Goal: Task Accomplishment & Management: Manage account settings

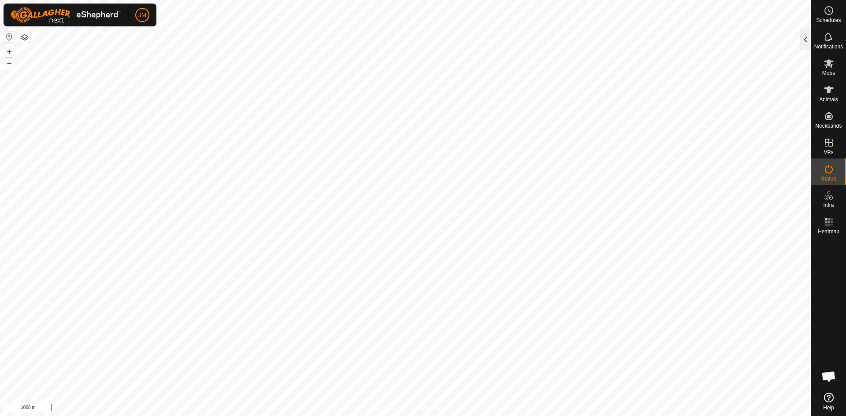
click at [801, 40] on div at bounding box center [805, 39] width 11 height 21
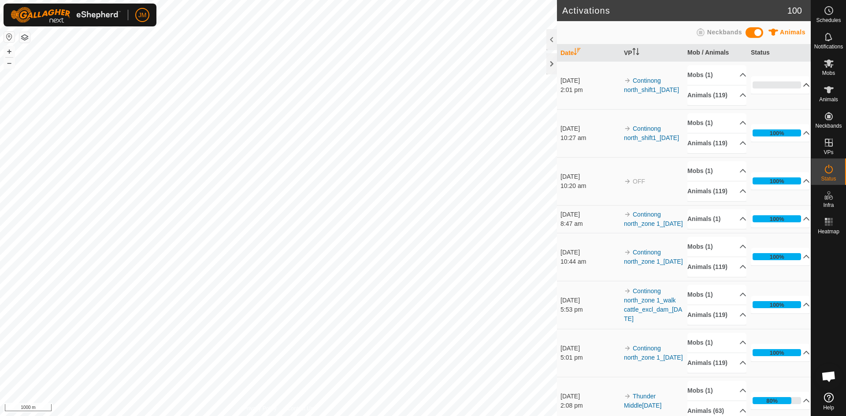
click at [772, 85] on p-accordion-header "0%" at bounding box center [779, 85] width 59 height 18
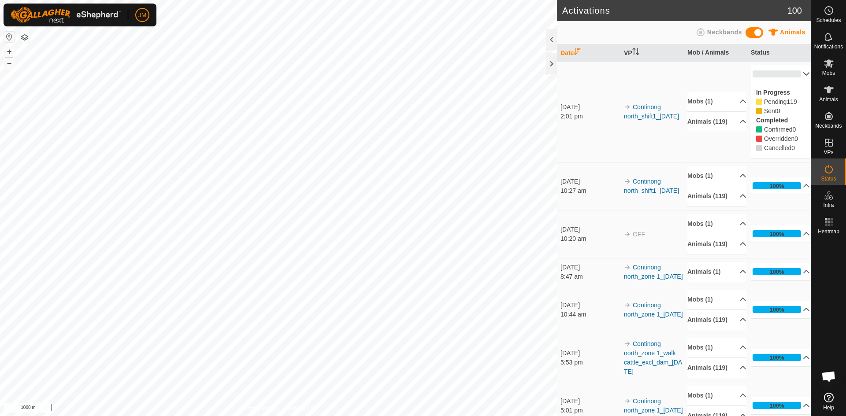
click at [791, 74] on p-accordion-header "0%" at bounding box center [779, 74] width 59 height 18
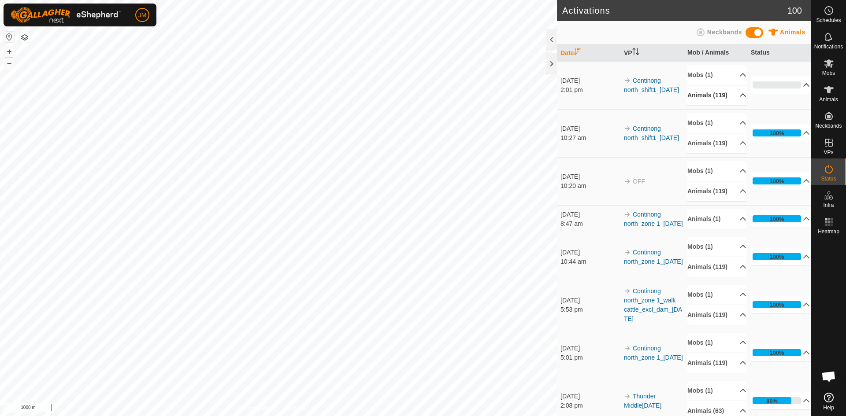
click at [732, 92] on p-accordion-header "Animals (119)" at bounding box center [716, 95] width 59 height 20
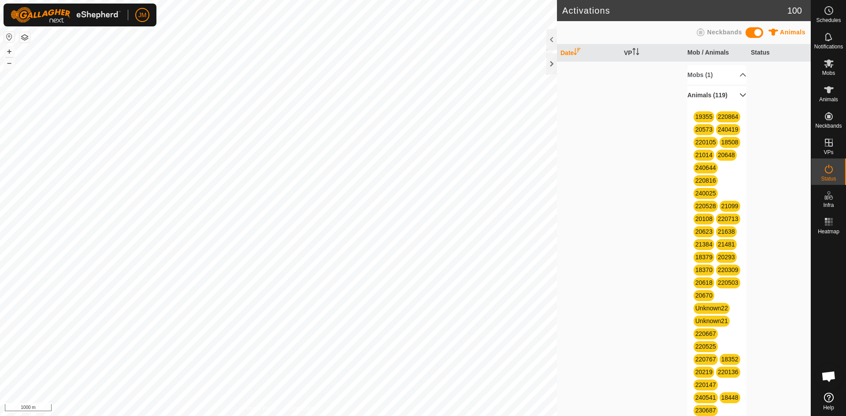
click at [732, 92] on p-accordion-header "Animals (119)" at bounding box center [716, 95] width 59 height 20
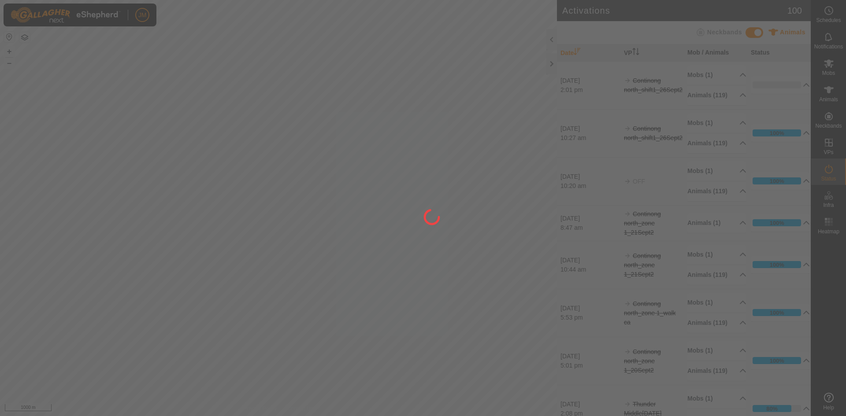
click at [551, 64] on div at bounding box center [423, 208] width 846 height 416
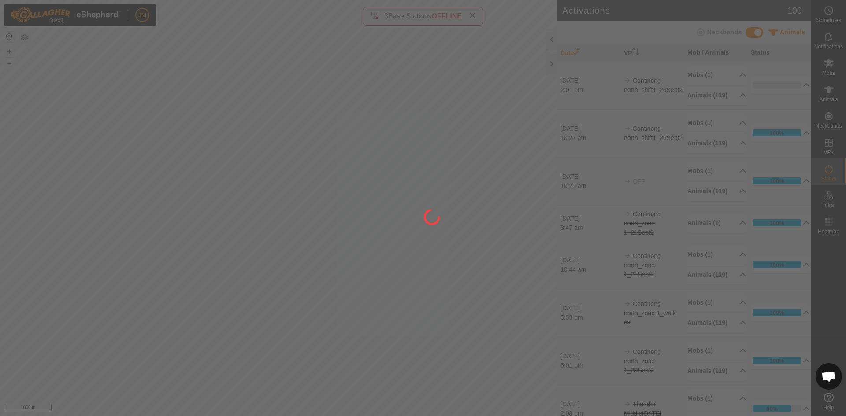
click at [551, 64] on div at bounding box center [423, 208] width 846 height 416
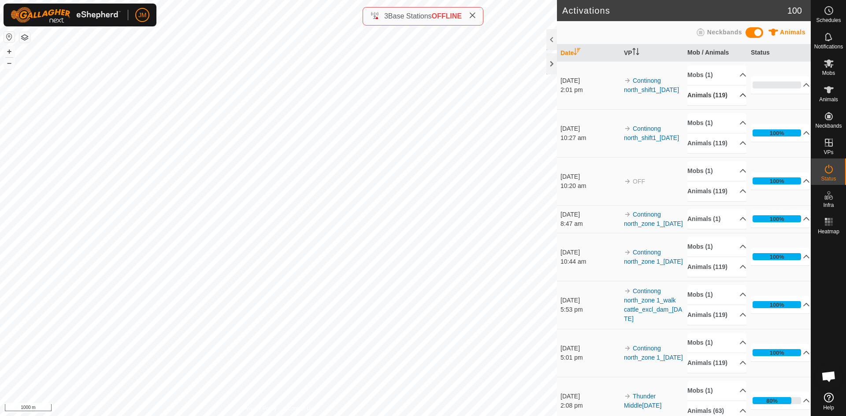
click at [735, 100] on p-accordion-header "Animals (119)" at bounding box center [716, 95] width 59 height 20
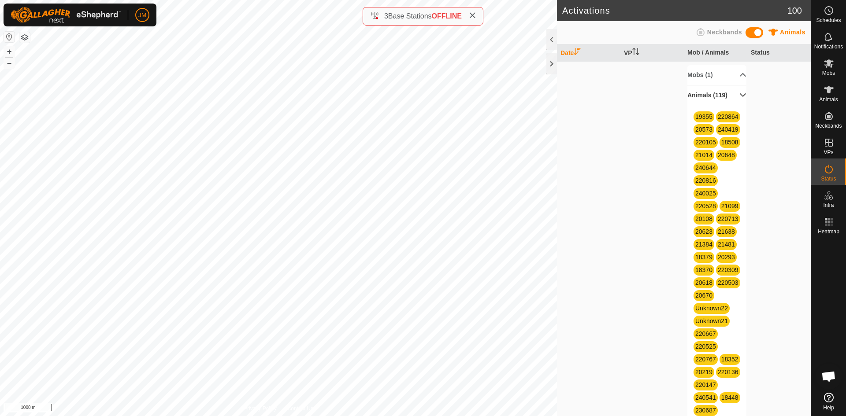
click at [729, 88] on p-accordion-header "Animals (119)" at bounding box center [716, 95] width 59 height 20
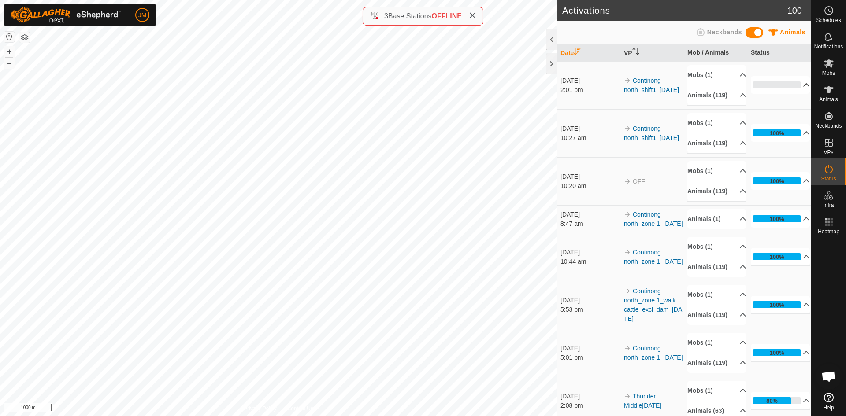
click at [779, 85] on p-accordion-header "0%" at bounding box center [779, 85] width 59 height 18
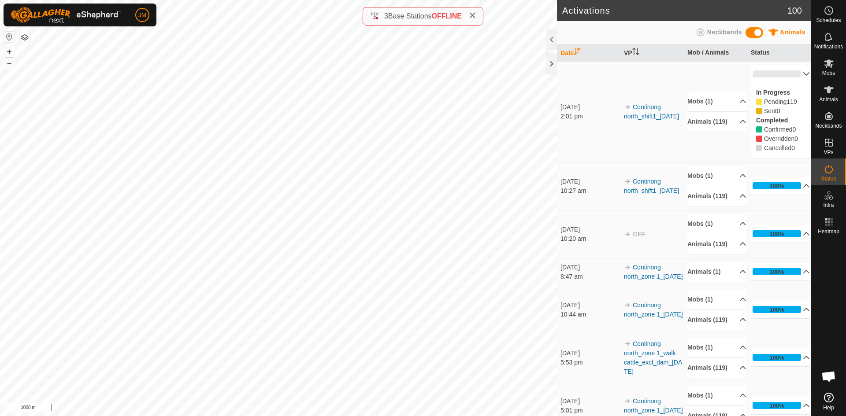
click at [764, 70] on p-accordion-header "0%" at bounding box center [779, 74] width 59 height 18
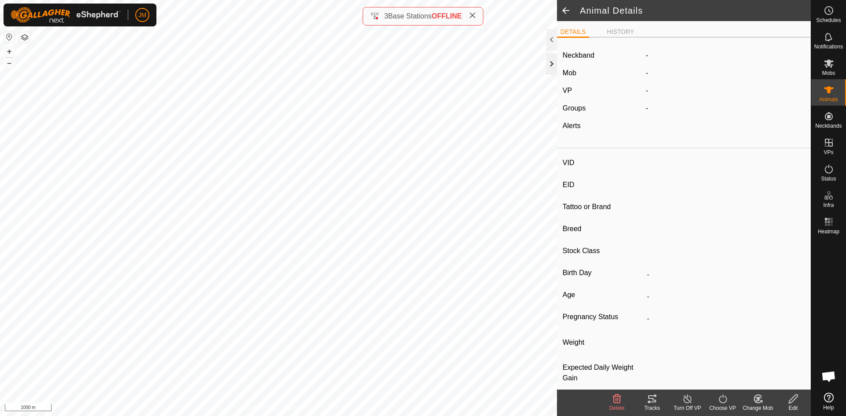
type input "240102"
type input "-"
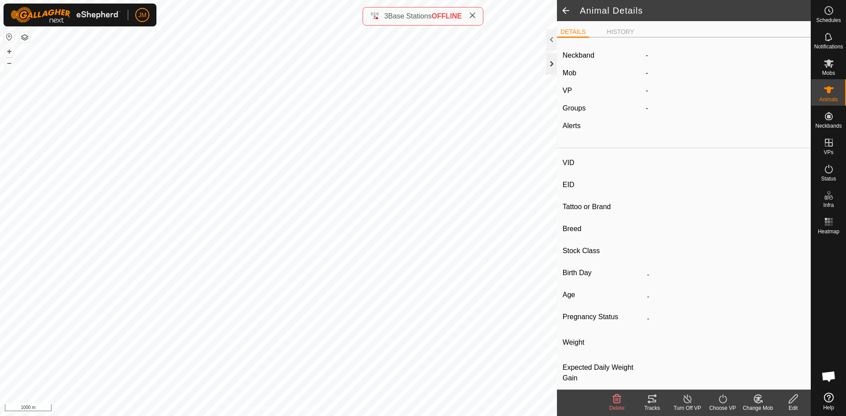
type input "-"
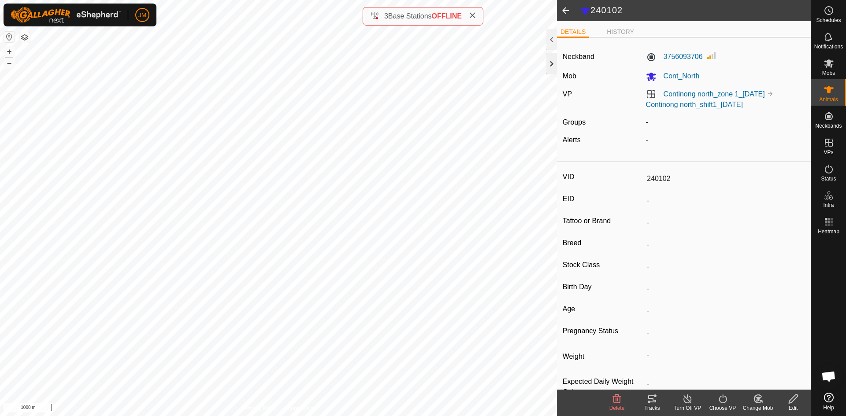
click at [551, 66] on div at bounding box center [551, 63] width 11 height 21
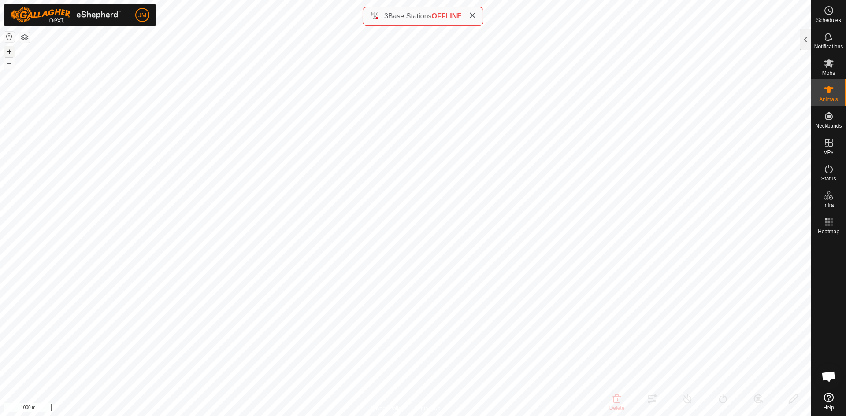
click at [10, 53] on button "+" at bounding box center [9, 51] width 11 height 11
type input "21359"
type input "-"
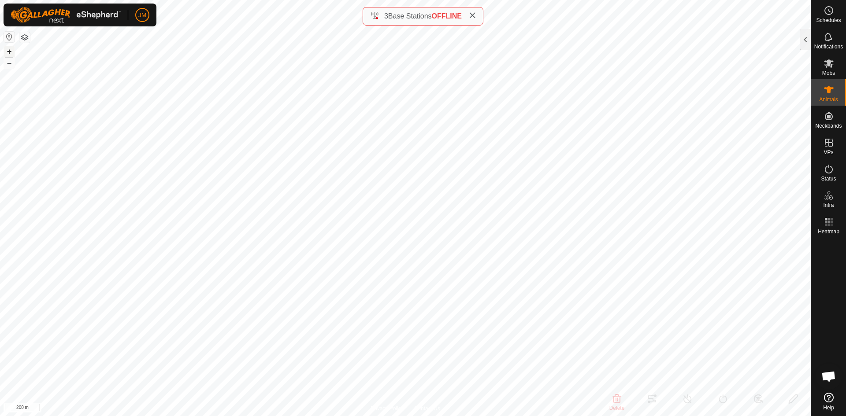
type input "-"
type input "21384"
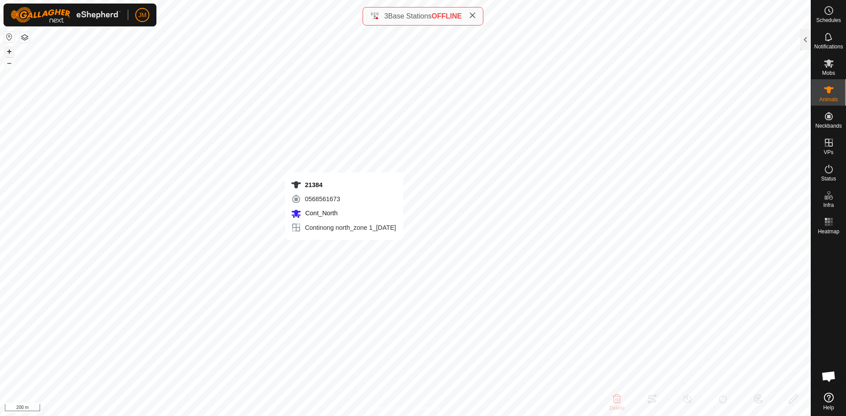
type input "-"
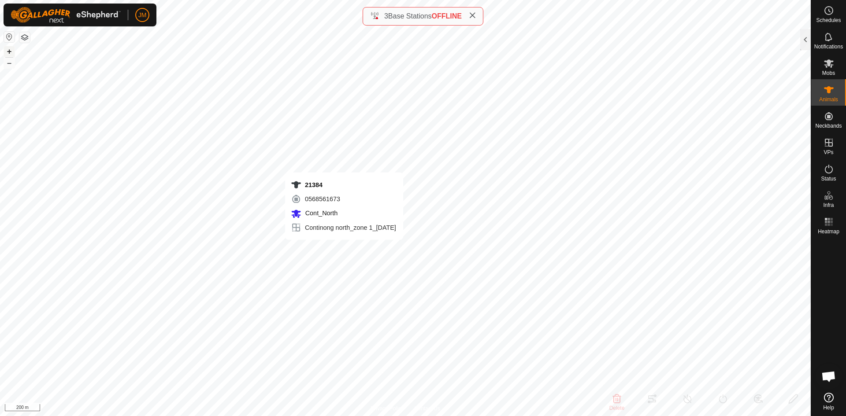
type input "-"
type input "20683"
type input "-"
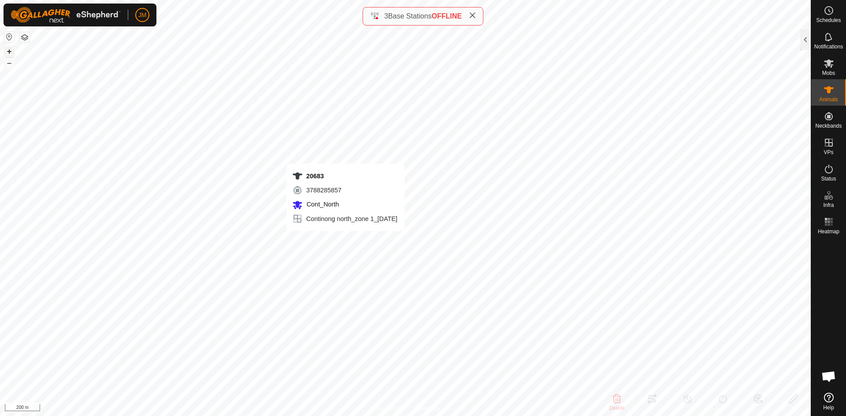
type input "-"
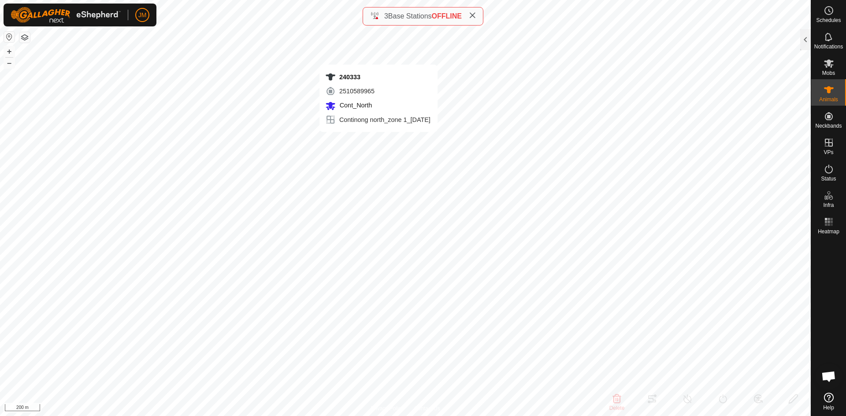
type input "18318"
type input "-"
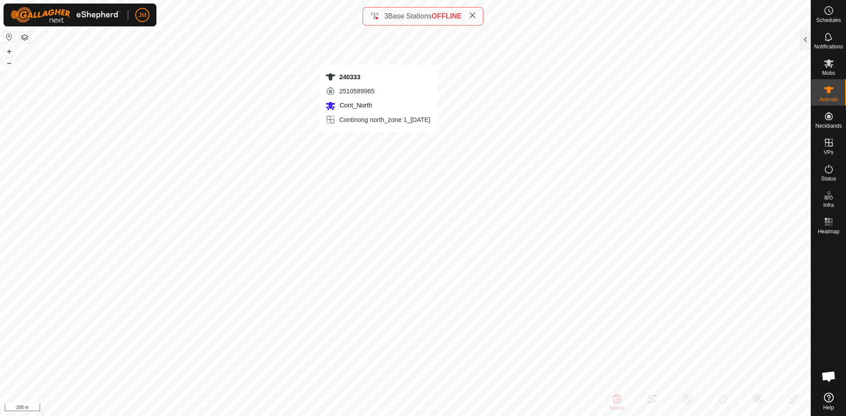
type input "-"
type input "21359"
type input "-"
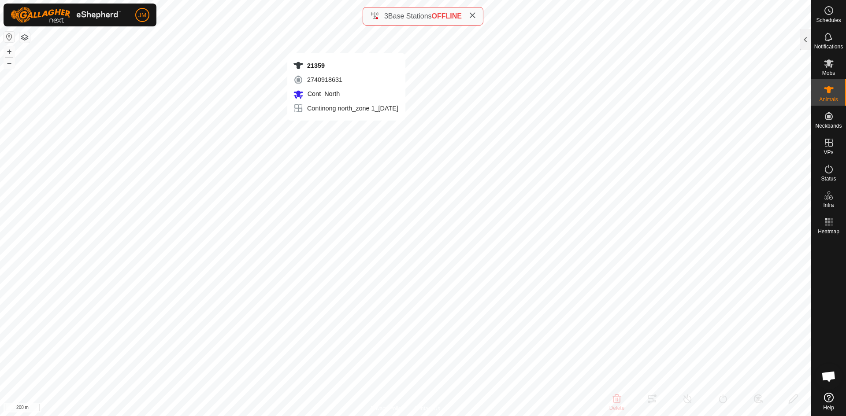
type input "-"
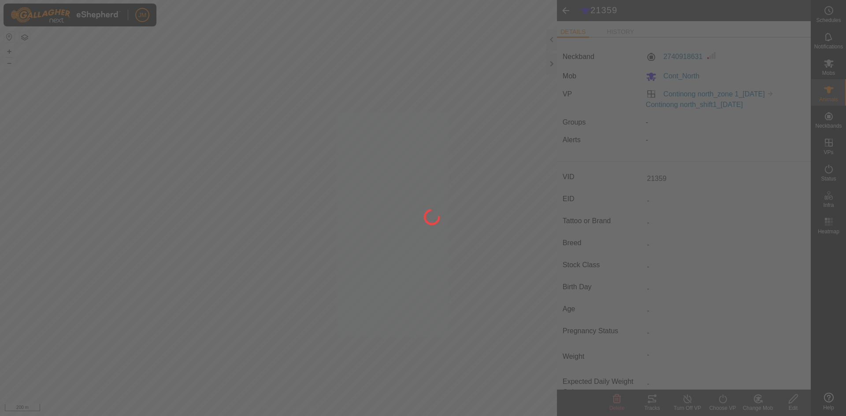
click at [551, 63] on div at bounding box center [423, 208] width 846 height 416
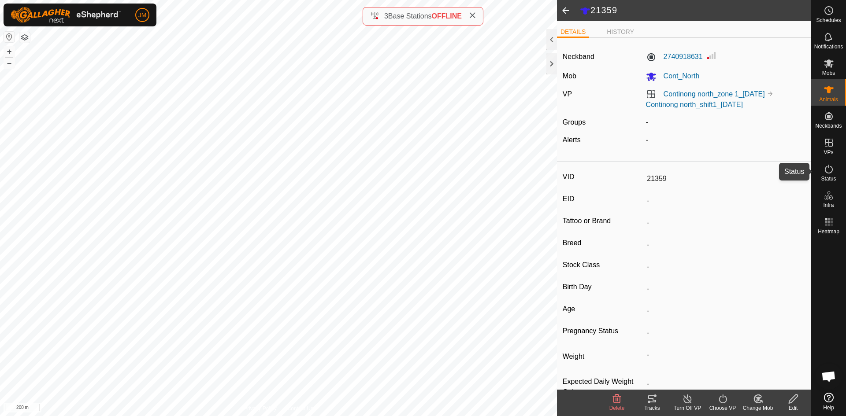
click at [827, 176] on span "Status" at bounding box center [827, 178] width 15 height 5
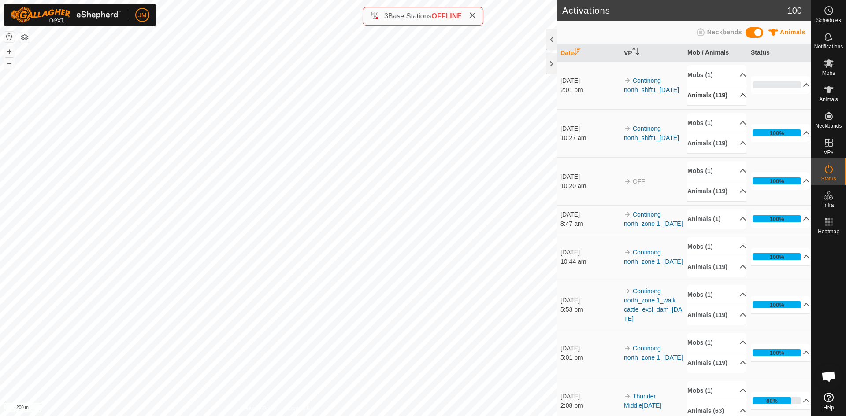
click at [727, 95] on p-accordion-header "Animals (119)" at bounding box center [716, 95] width 59 height 20
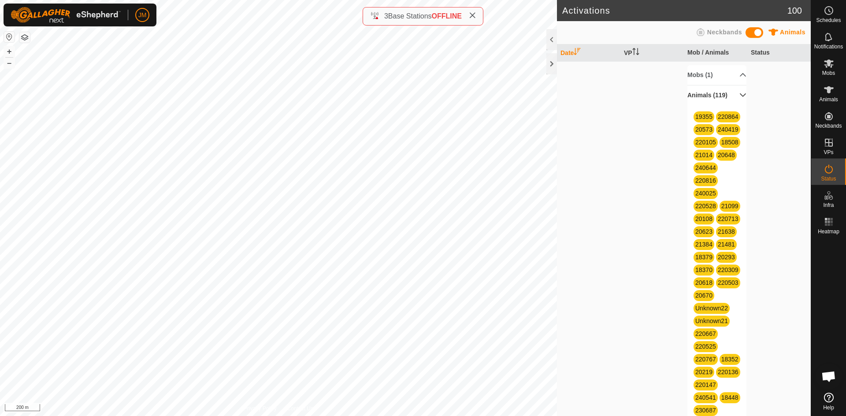
click at [727, 95] on p-accordion-header "Animals (119)" at bounding box center [716, 95] width 59 height 20
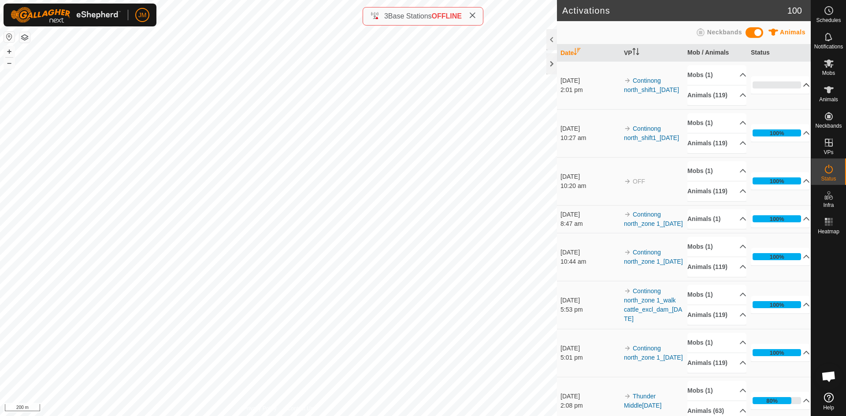
click at [796, 82] on p-accordion-header "0%" at bounding box center [779, 85] width 59 height 18
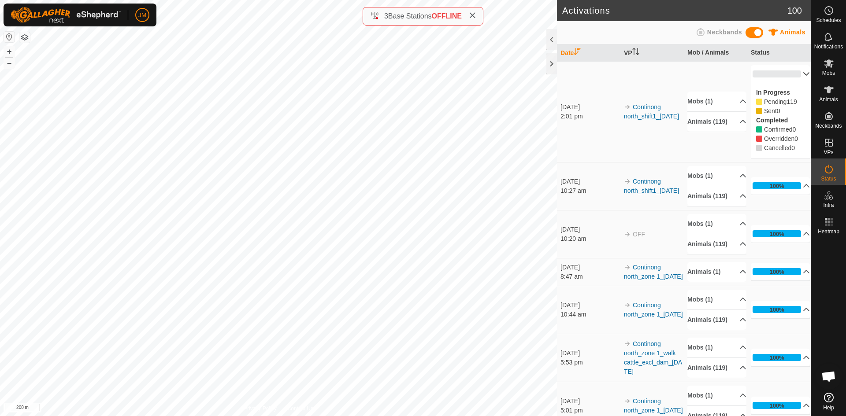
click at [793, 75] on p-accordion-header "0%" at bounding box center [779, 74] width 59 height 18
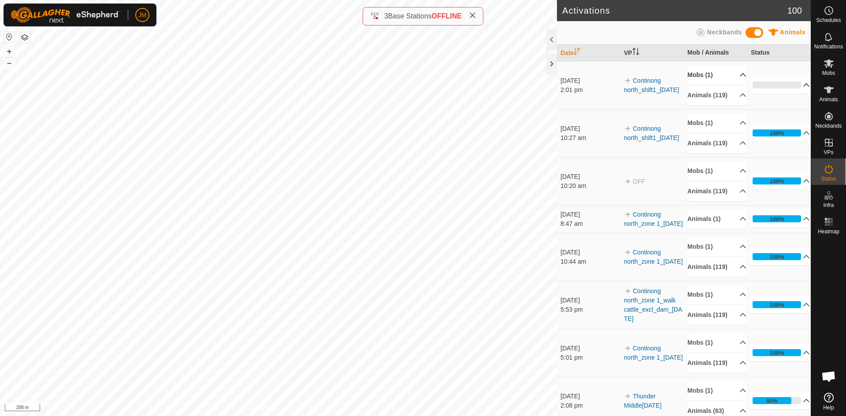
click at [727, 78] on p-accordion-header "Mobs (1)" at bounding box center [716, 75] width 59 height 20
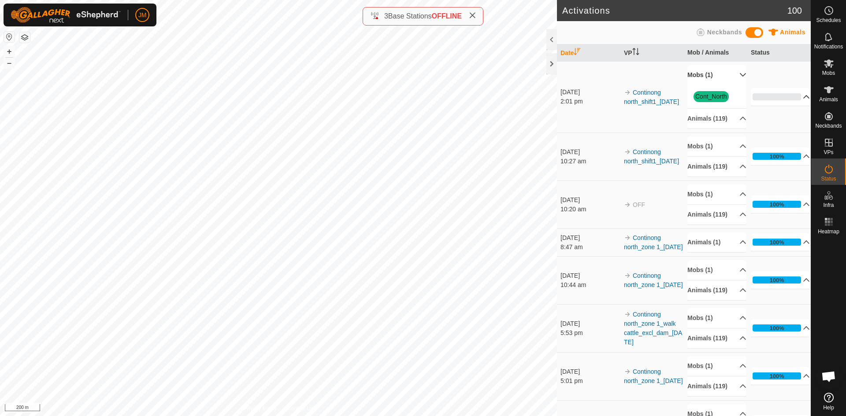
click at [730, 75] on p-accordion-header "Mobs (1)" at bounding box center [716, 75] width 59 height 20
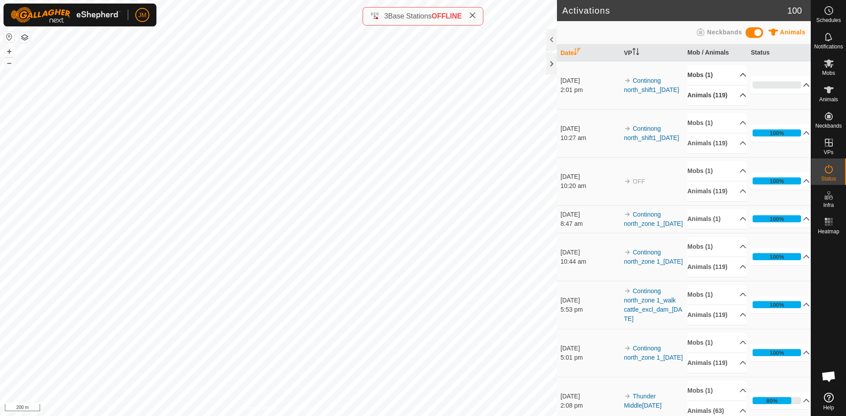
click at [729, 96] on p-accordion-header "Animals (119)" at bounding box center [716, 95] width 59 height 20
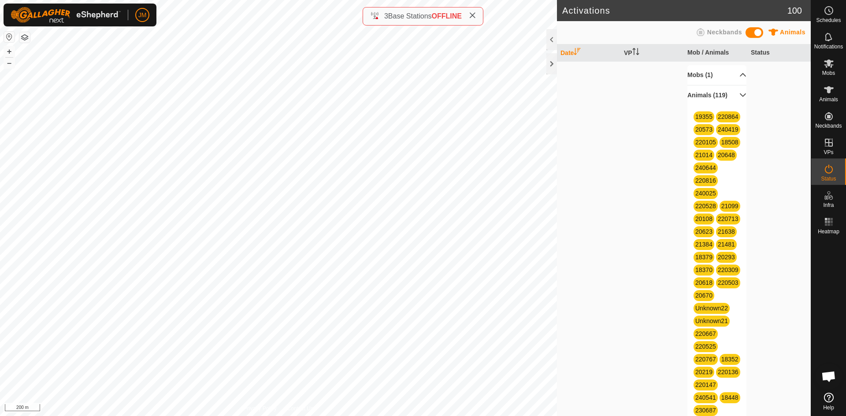
click at [732, 95] on p-accordion-header "Animals (119)" at bounding box center [716, 95] width 59 height 20
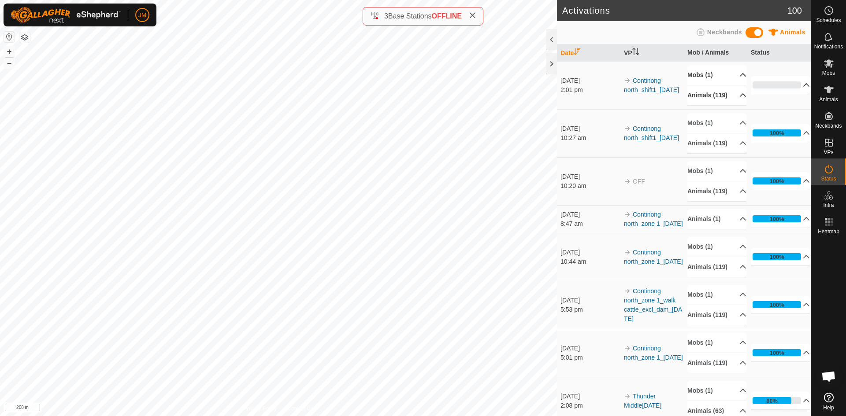
drag, startPoint x: 650, startPoint y: 95, endPoint x: 622, endPoint y: 72, distance: 35.4
click at [622, 72] on td "Continong north_shift1_[DATE]" at bounding box center [651, 85] width 63 height 48
click at [624, 77] on img at bounding box center [627, 80] width 7 height 7
click at [654, 97] on td "Continong north_shift1_[DATE]" at bounding box center [651, 85] width 63 height 48
drag, startPoint x: 573, startPoint y: 79, endPoint x: 701, endPoint y: 94, distance: 128.6
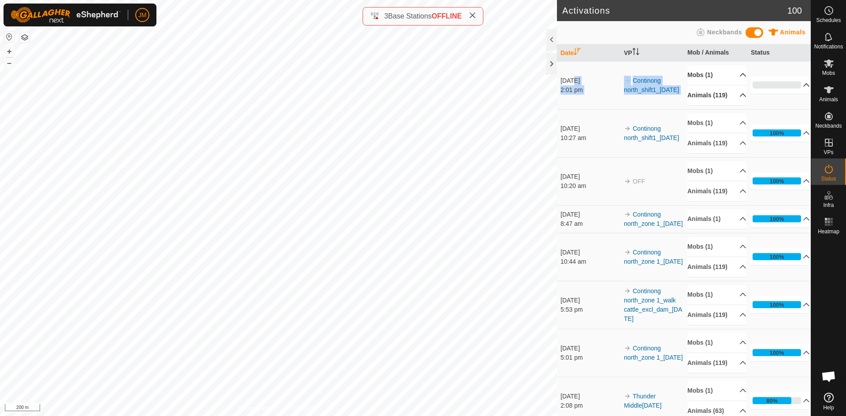
click at [701, 94] on tr "26 Sept 2025 2:01 pm Continong north_shift1_26Sept2025 Mobs (1) Cont_North Anim…" at bounding box center [684, 85] width 254 height 48
click at [666, 98] on td "Continong north_shift1_[DATE]" at bounding box center [651, 85] width 63 height 48
click at [721, 96] on p-accordion-header "Animals (119)" at bounding box center [716, 95] width 59 height 20
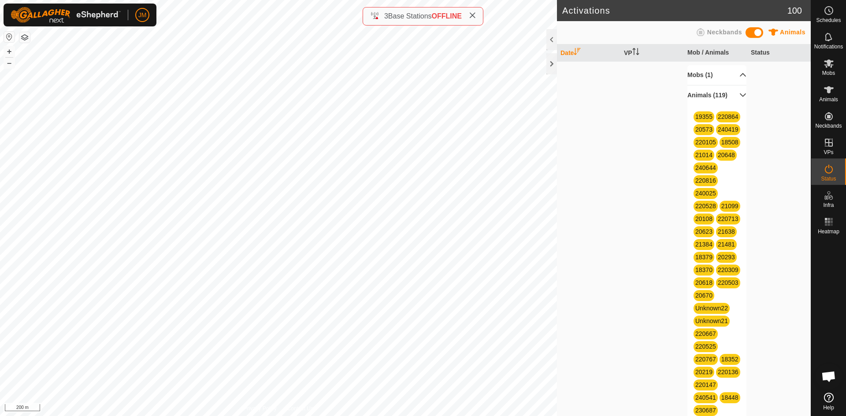
click at [714, 96] on p-accordion-header "Animals (119)" at bounding box center [716, 95] width 59 height 20
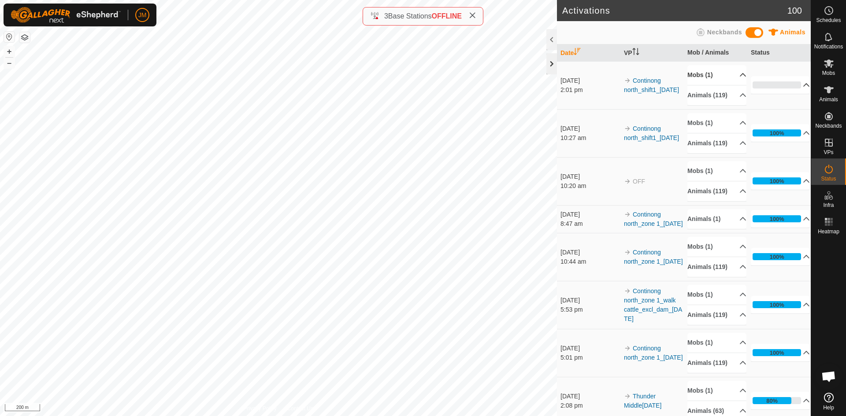
click at [553, 59] on div at bounding box center [551, 63] width 11 height 21
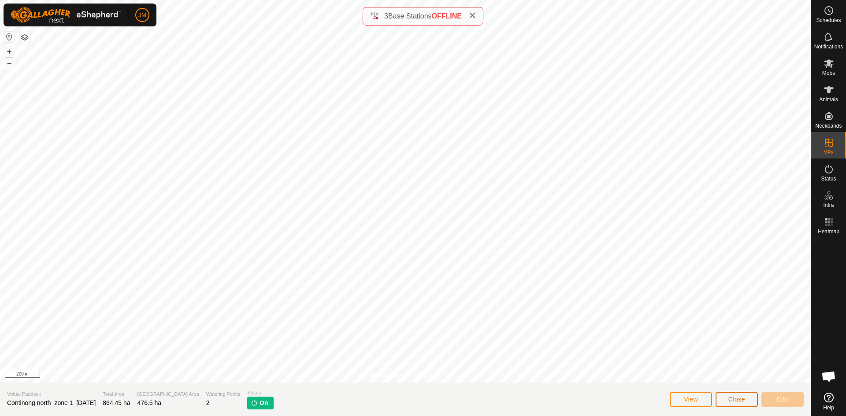
click at [731, 396] on span "Close" at bounding box center [736, 399] width 17 height 7
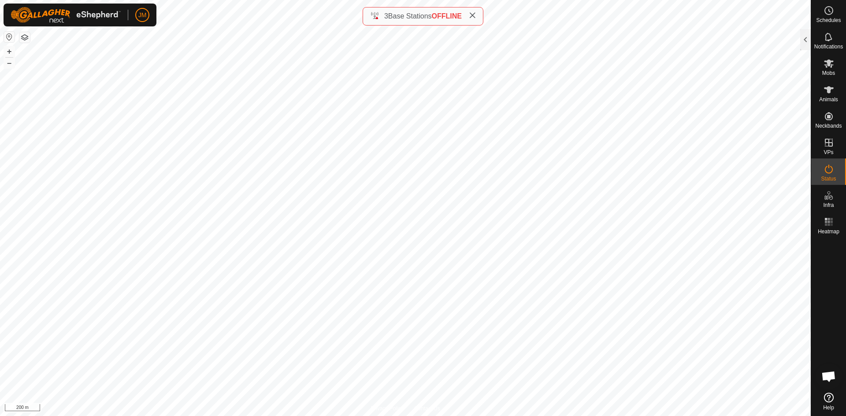
click at [474, 15] on icon at bounding box center [472, 15] width 7 height 7
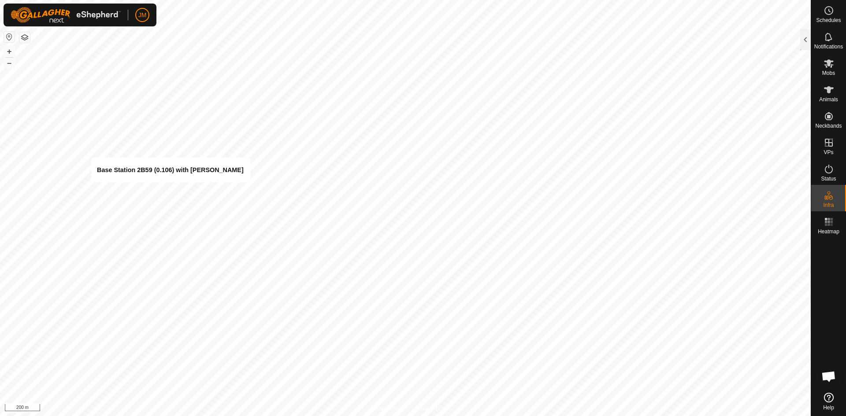
type input "Base Station 2B59 (0.106) with [PERSON_NAME]"
type input "-19.344297, 145.727655"
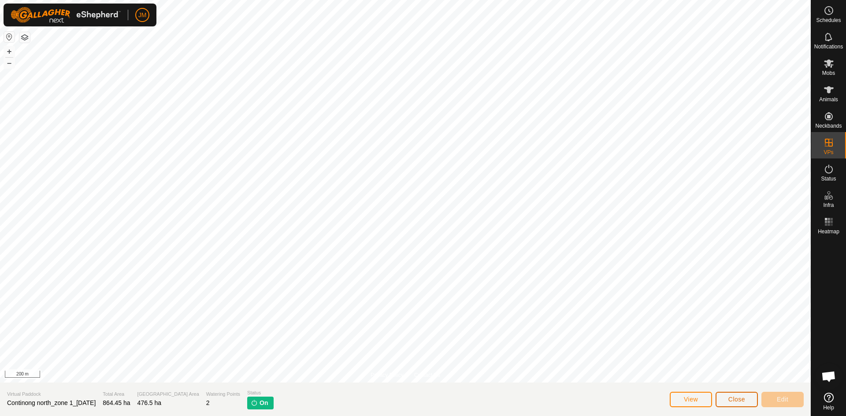
click at [739, 398] on span "Close" at bounding box center [736, 399] width 17 height 7
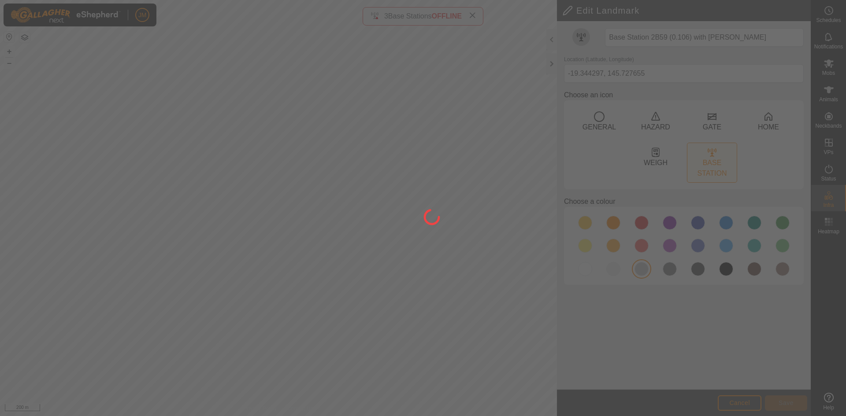
click at [552, 65] on div at bounding box center [423, 208] width 846 height 416
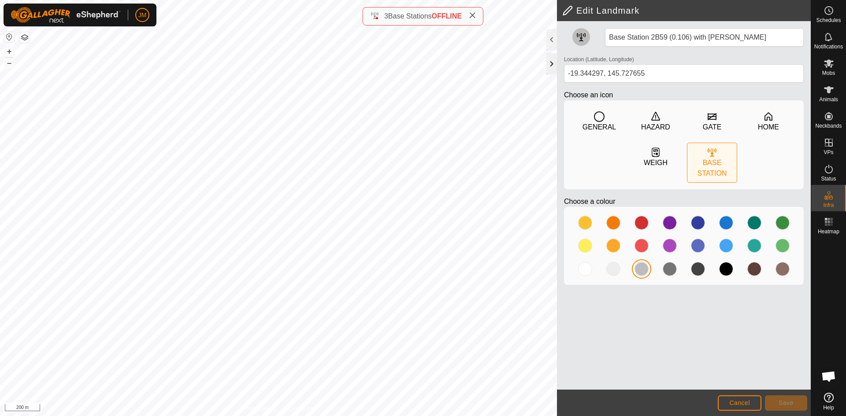
click at [552, 63] on div at bounding box center [551, 63] width 11 height 21
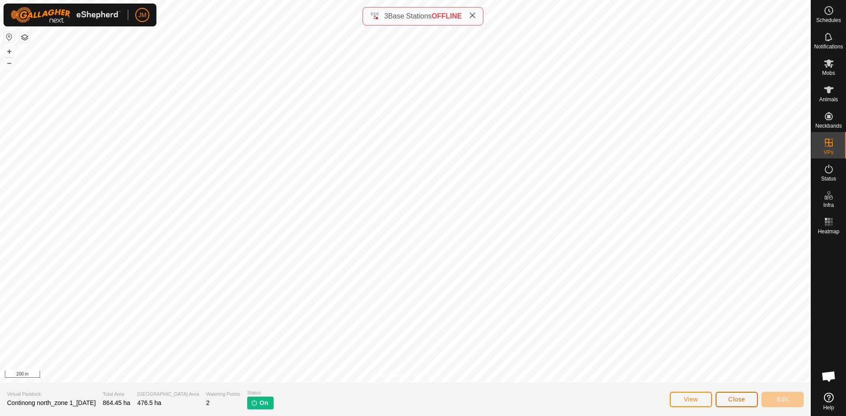
click at [742, 401] on span "Close" at bounding box center [736, 399] width 17 height 7
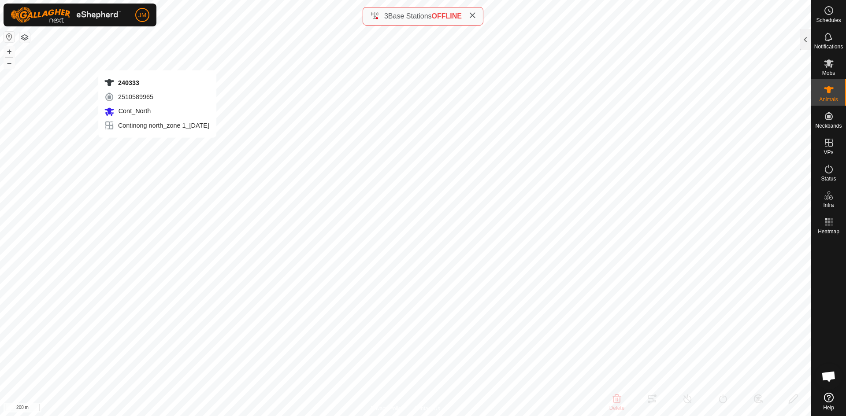
type input "240333"
type input "-"
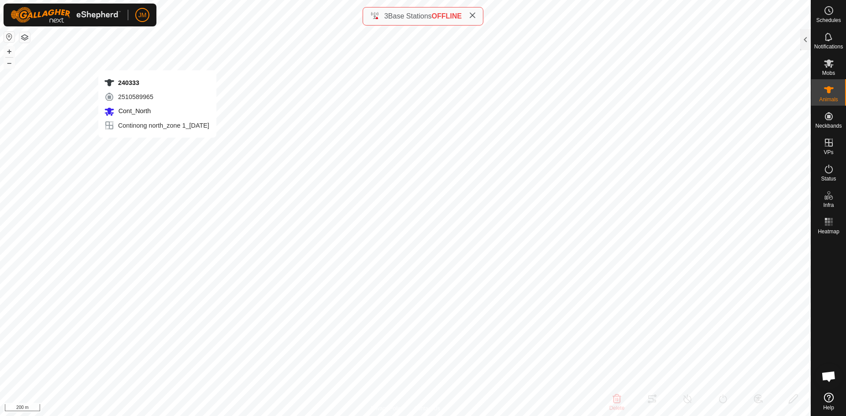
type input "-"
type input "240644"
type input "-"
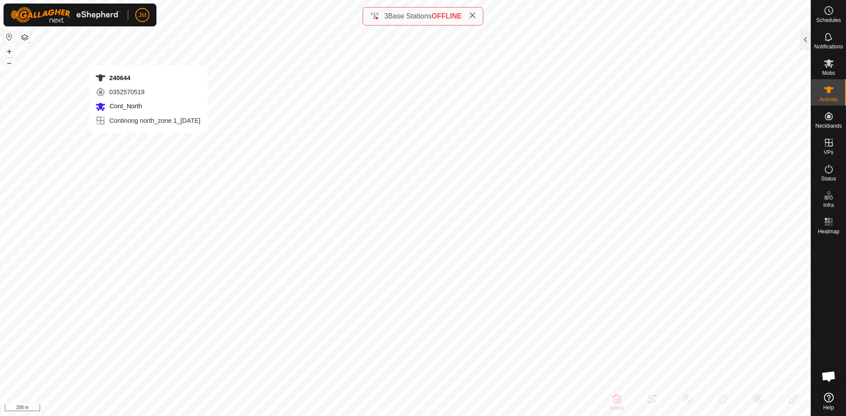
type input "-"
type input "20670"
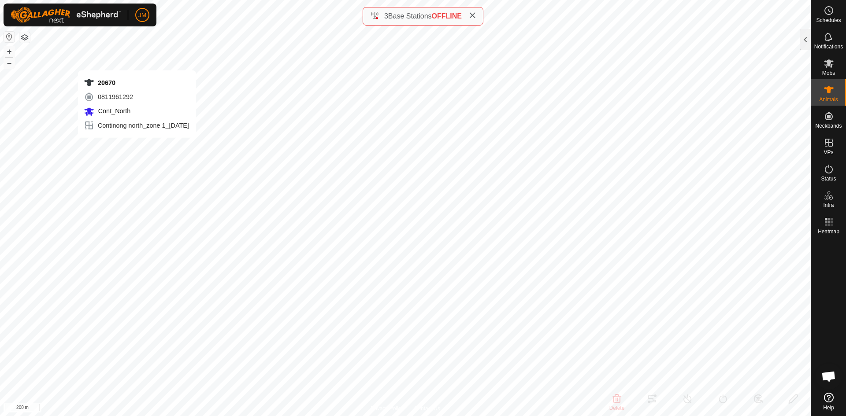
type input "-"
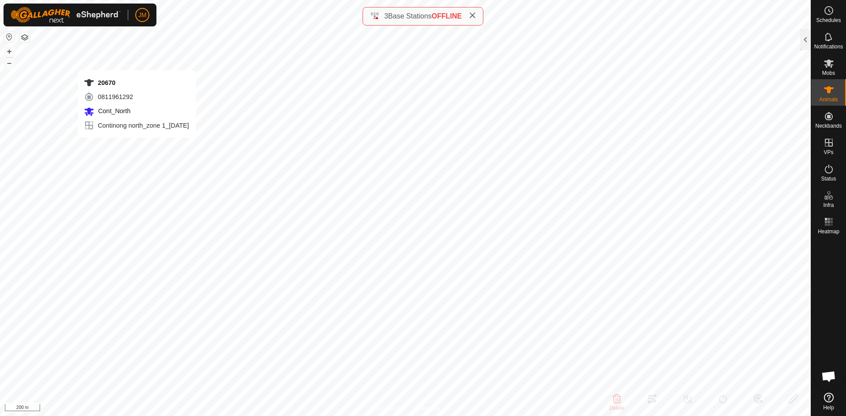
type input "-"
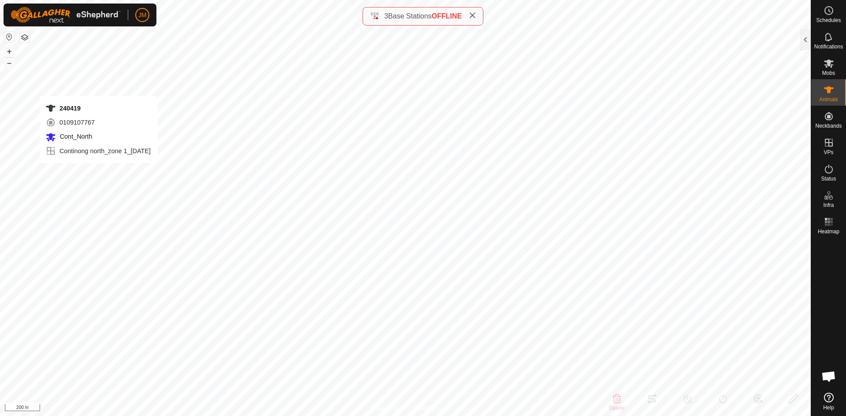
type input "240780"
type input "-"
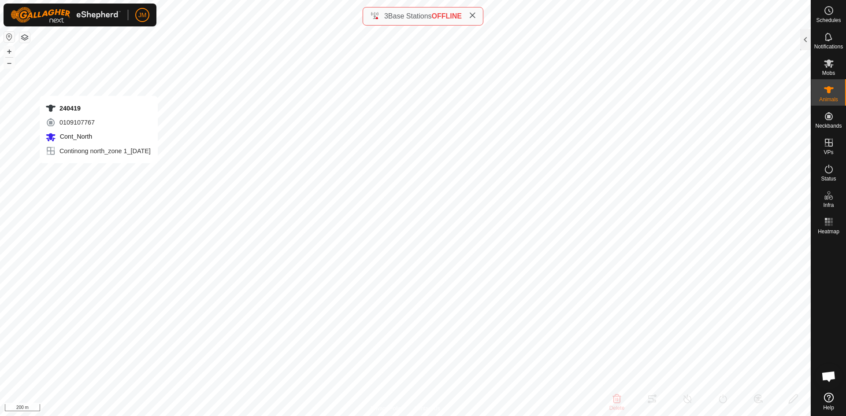
type input "-"
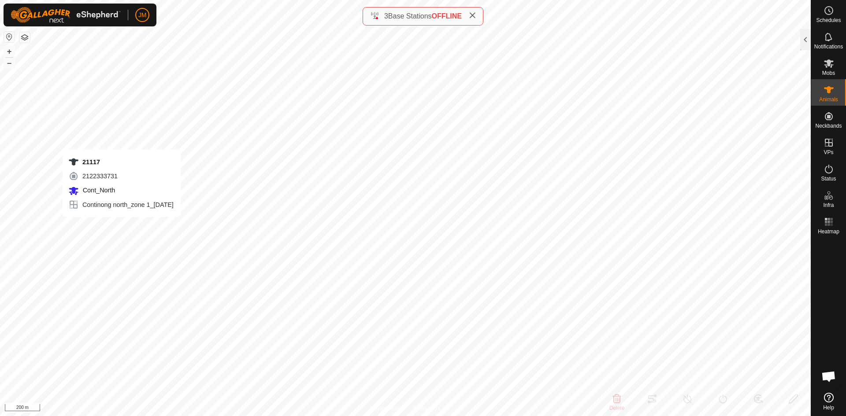
type input "220864"
type input "-"
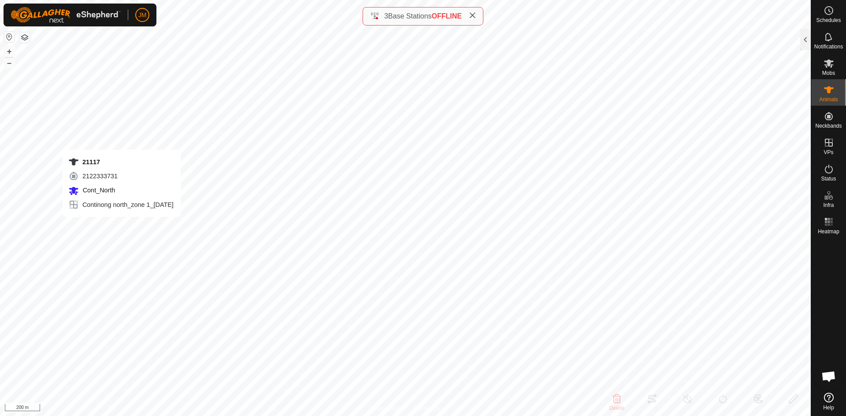
type input "-"
type input "240419"
type input "-"
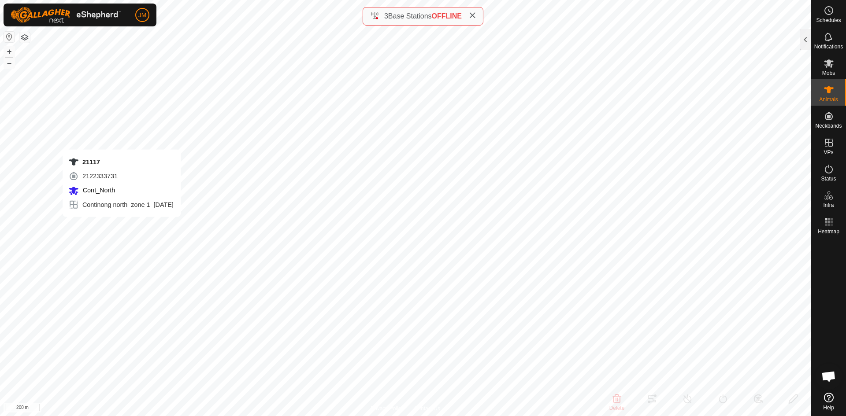
type input "-"
type input "21117"
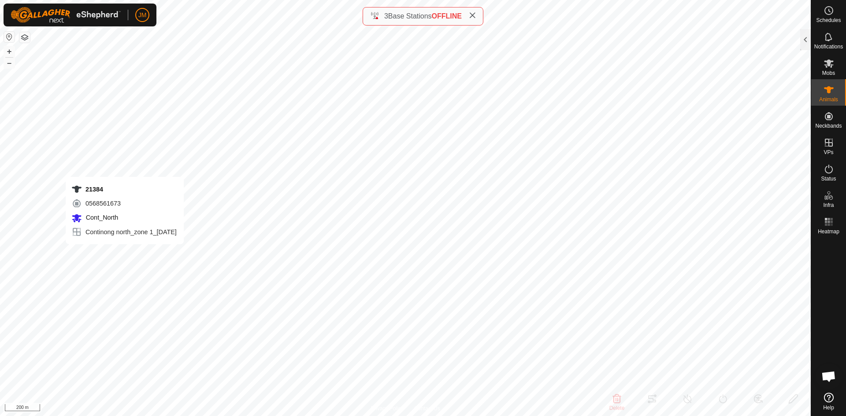
type input "21384"
type input "-"
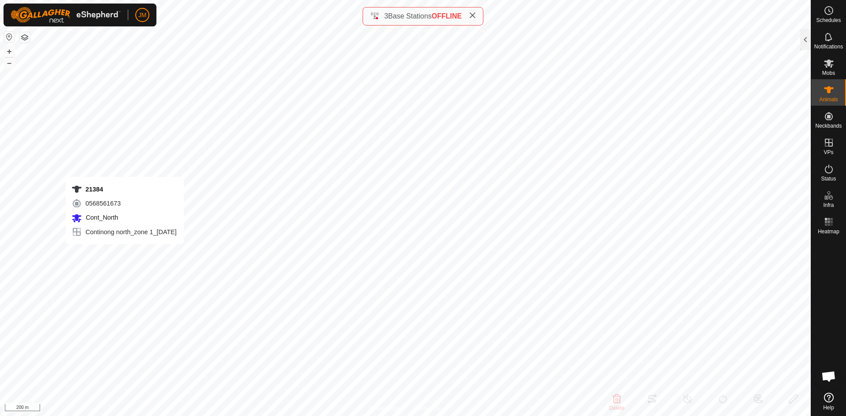
type input "-"
click at [828, 62] on icon at bounding box center [828, 63] width 10 height 8
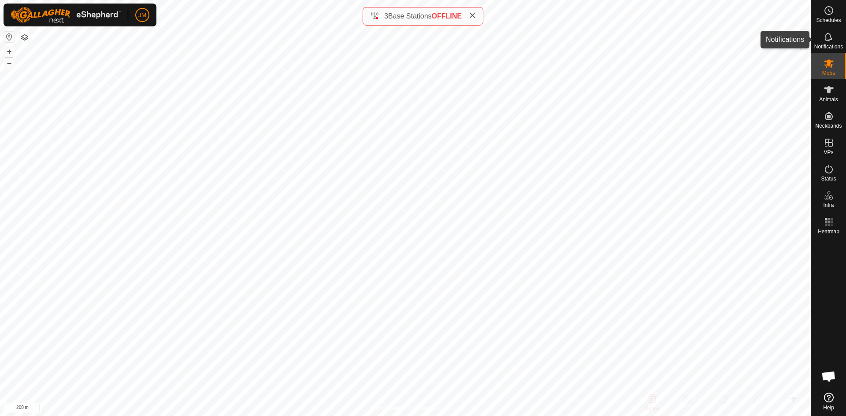
click at [828, 39] on icon at bounding box center [828, 37] width 11 height 11
click at [830, 16] on es-schedule-vp-svg-icon at bounding box center [828, 11] width 16 height 14
click at [8, 66] on button "–" at bounding box center [9, 63] width 11 height 11
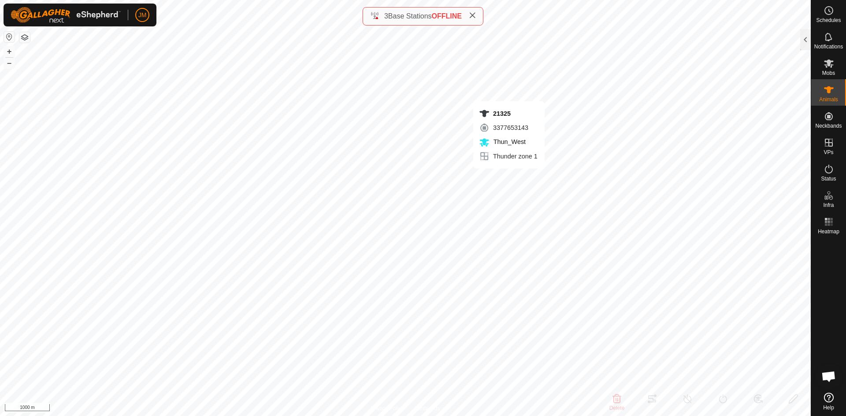
type input "21325"
type input "-"
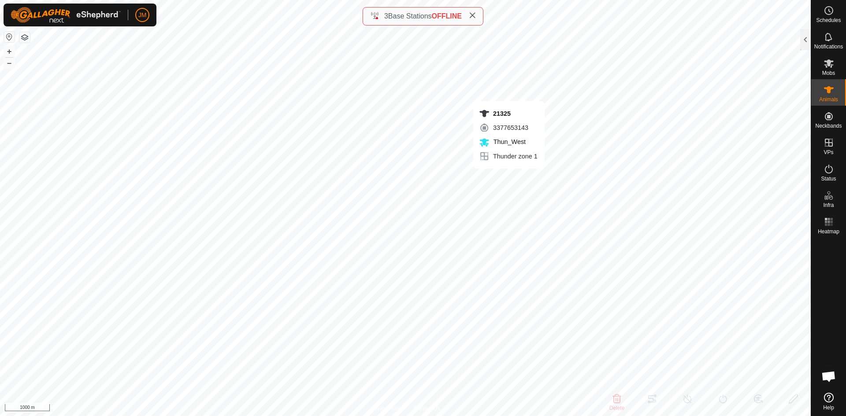
type input "-"
type input "18838"
type input "-"
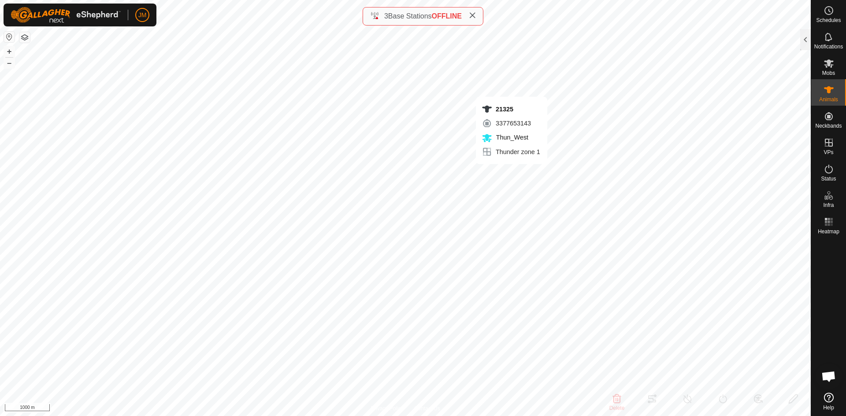
type input "-"
type input "18840"
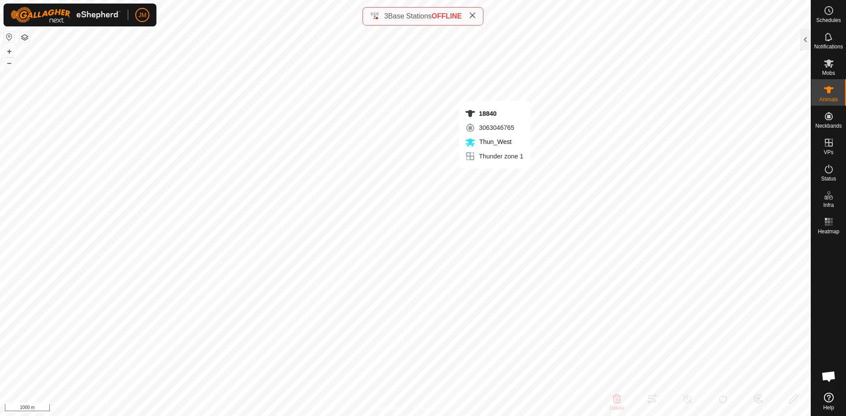
type input "-"
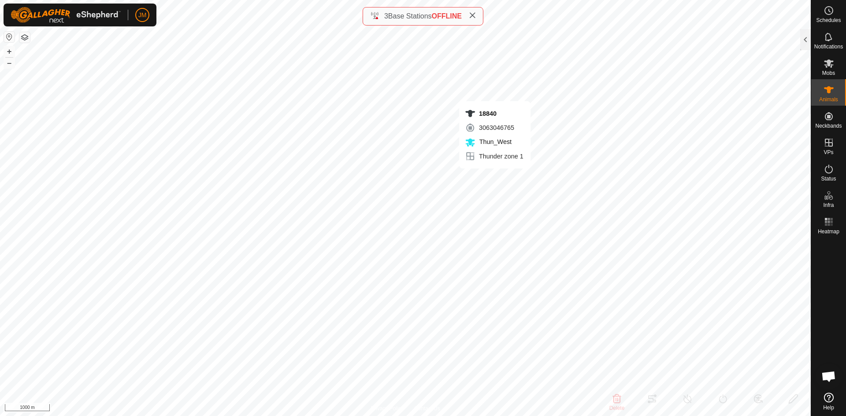
type input "-"
type input "Unknown12"
type input "-"
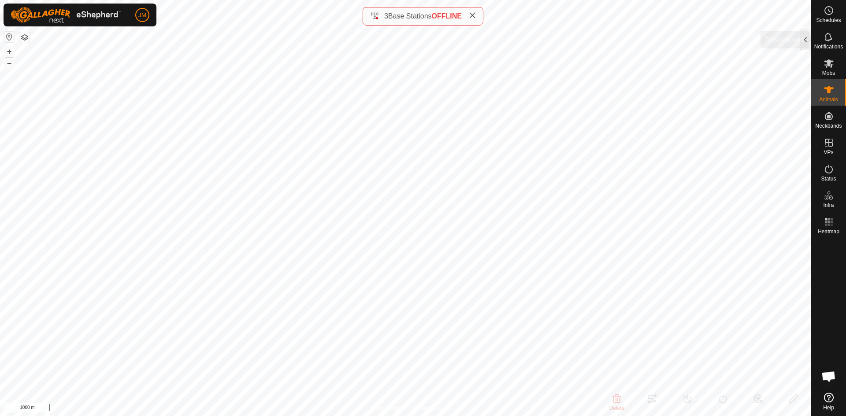
type input "-"
type input "0 kg"
type input "-"
click at [807, 39] on div at bounding box center [805, 39] width 11 height 21
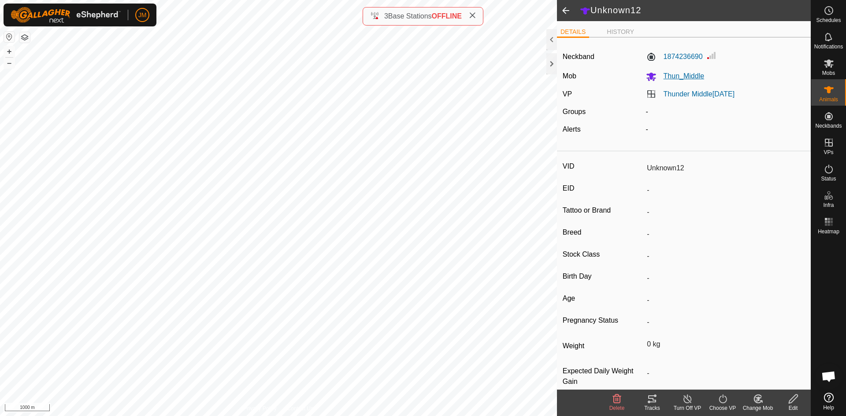
click at [689, 74] on span "Thun_Middle" at bounding box center [680, 75] width 48 height 7
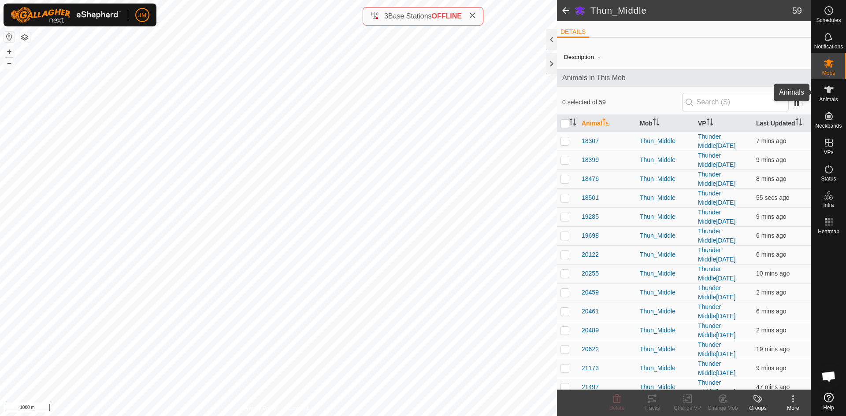
click at [828, 89] on icon at bounding box center [828, 89] width 10 height 7
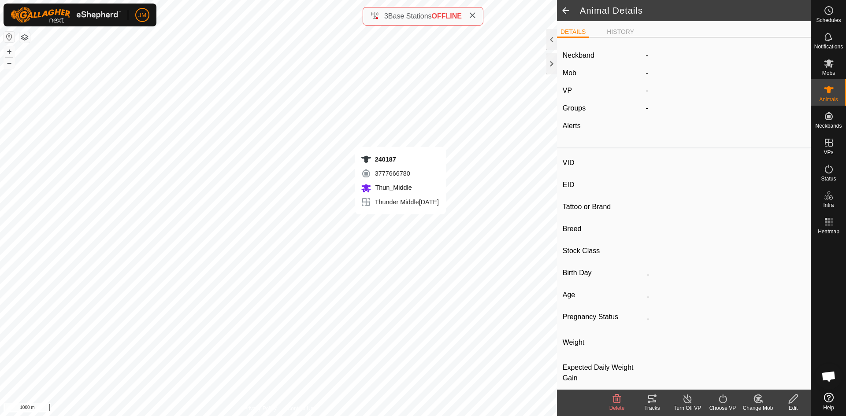
type input "240187"
type input "-"
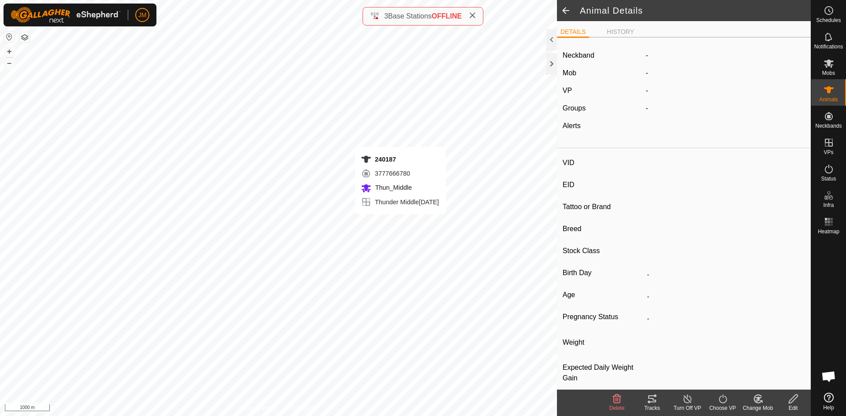
type input "-"
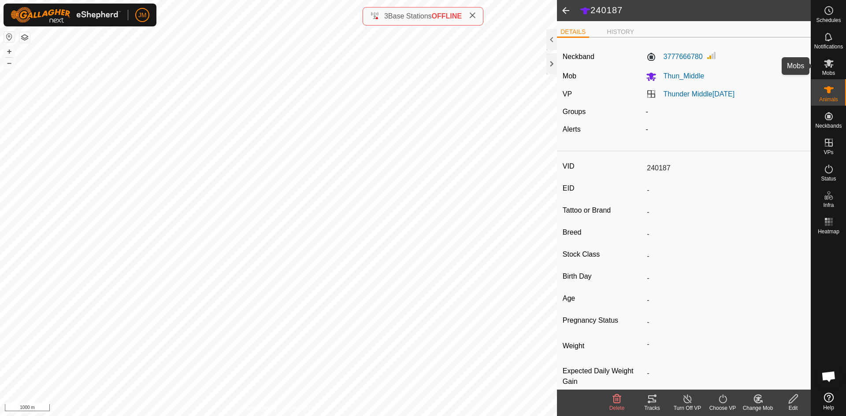
click at [821, 73] on div "Mobs" at bounding box center [828, 66] width 35 height 26
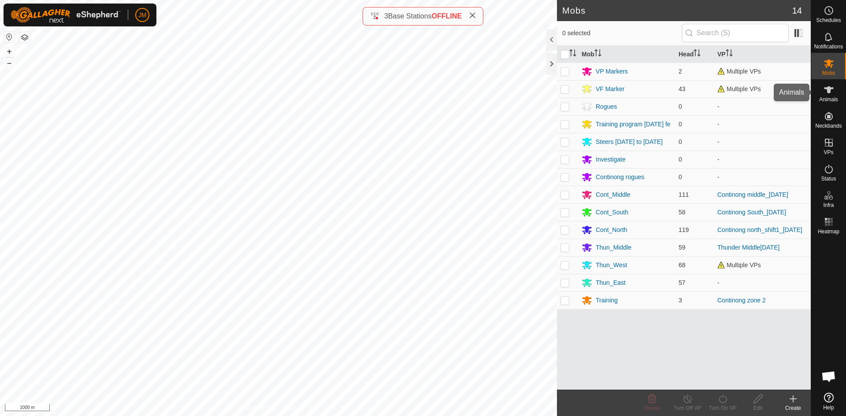
click at [823, 82] on div "Animals" at bounding box center [828, 92] width 35 height 26
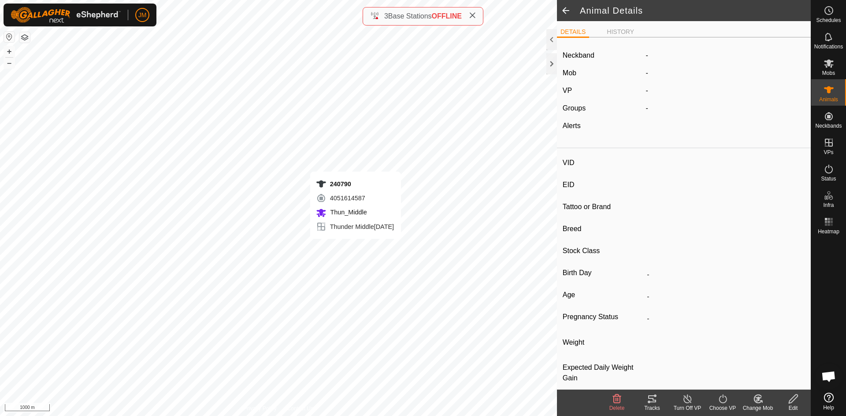
type input "240790"
type input "-"
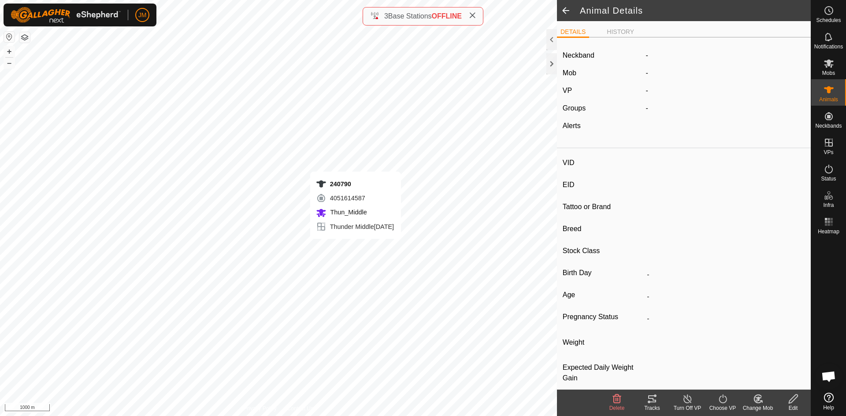
type input "-"
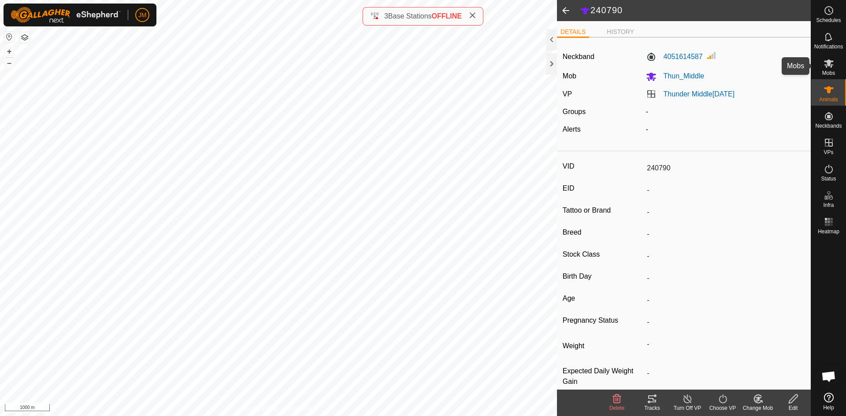
click at [826, 66] on icon at bounding box center [828, 63] width 10 height 8
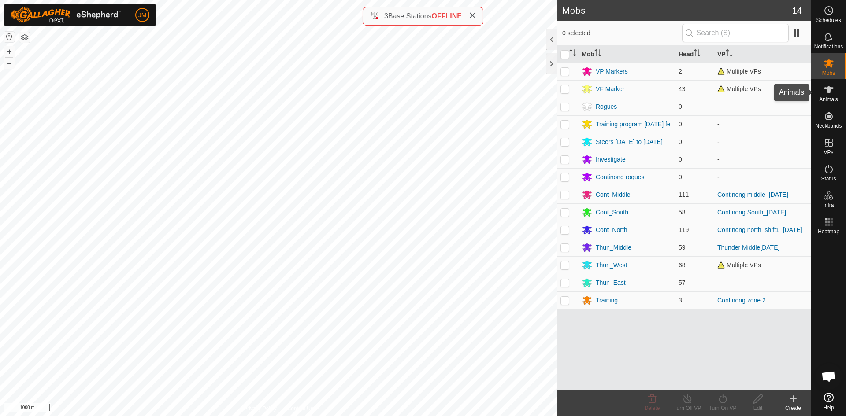
click at [831, 98] on span "Animals" at bounding box center [828, 99] width 19 height 5
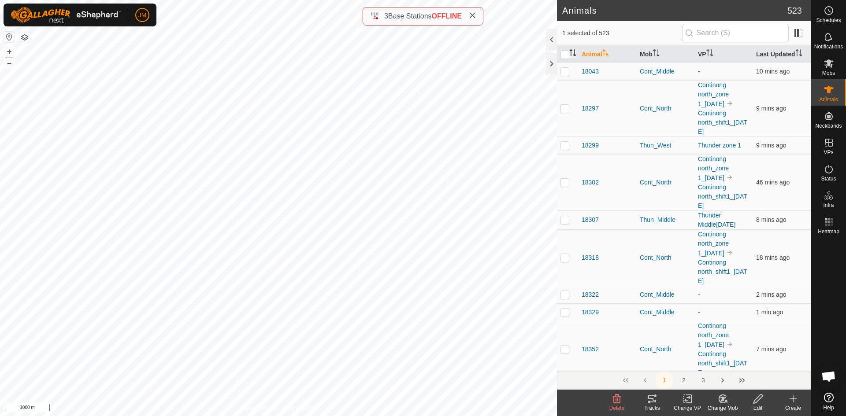
click at [572, 55] on icon "Activate to sort" at bounding box center [572, 52] width 7 height 7
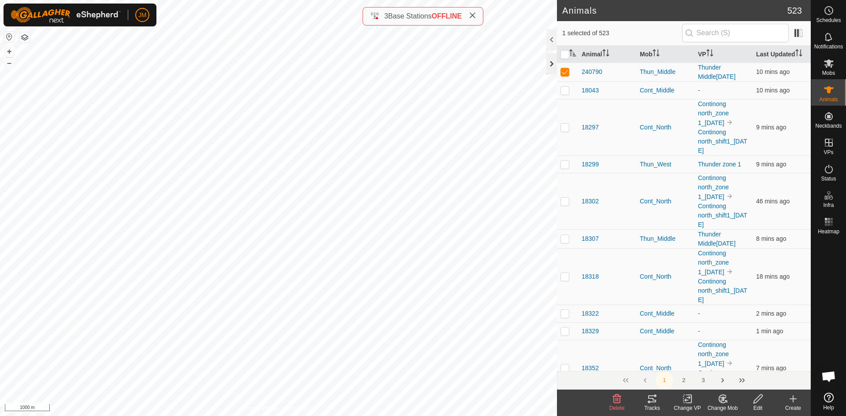
click at [549, 68] on div at bounding box center [551, 63] width 11 height 21
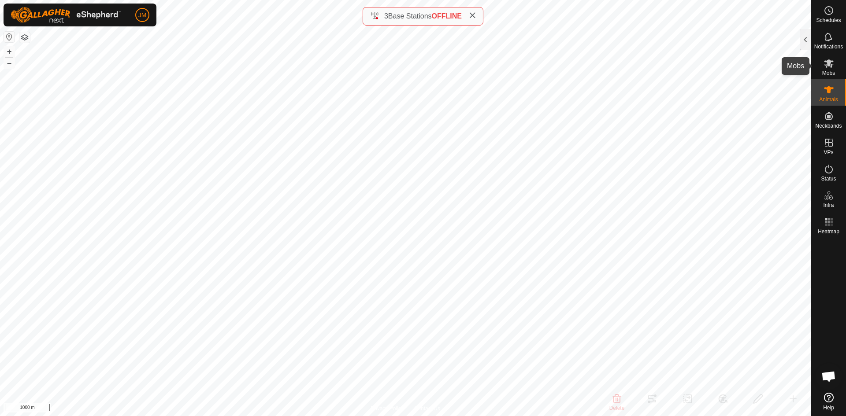
click at [825, 65] on icon at bounding box center [828, 63] width 10 height 8
click at [802, 42] on div at bounding box center [805, 39] width 11 height 21
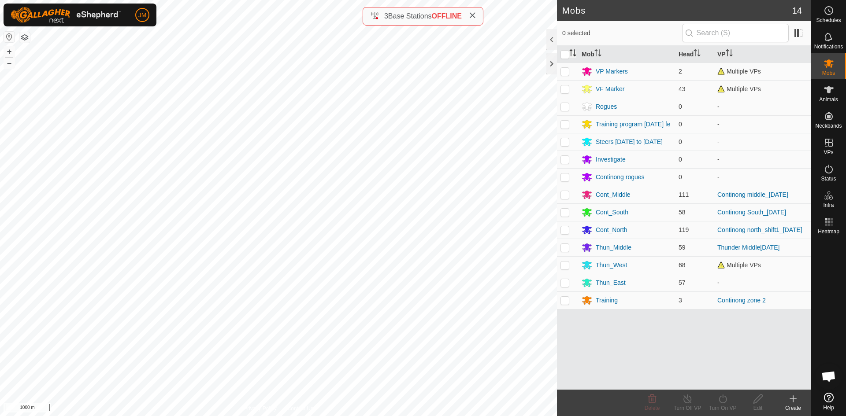
click at [575, 55] on icon "Activate to sort" at bounding box center [572, 52] width 7 height 7
click at [571, 53] on icon "Activate to sort" at bounding box center [572, 52] width 7 height 7
click at [563, 233] on p-checkbox at bounding box center [564, 229] width 9 height 7
checkbox input "true"
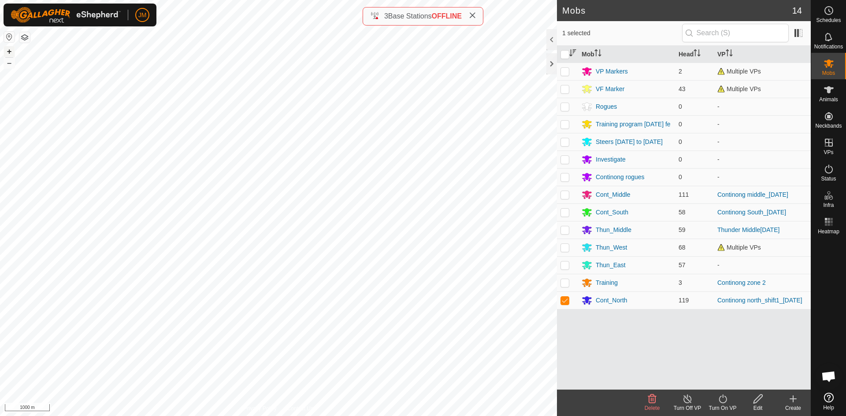
click at [11, 52] on button "+" at bounding box center [9, 51] width 11 height 11
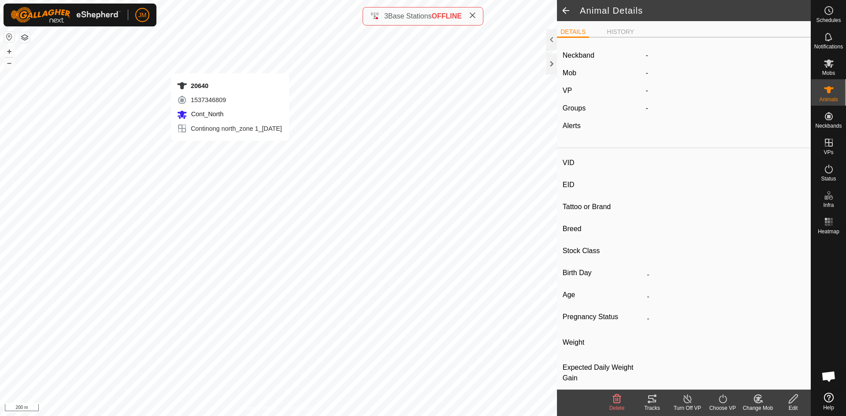
type input "20640"
type input "-"
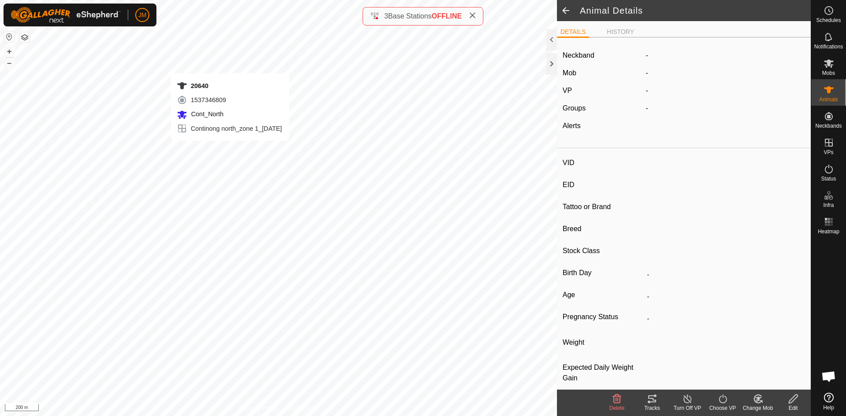
type input "-"
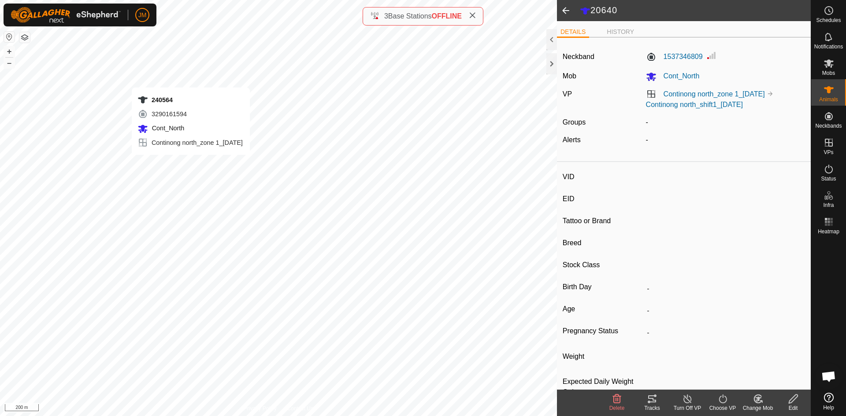
type input "240564"
type input "-"
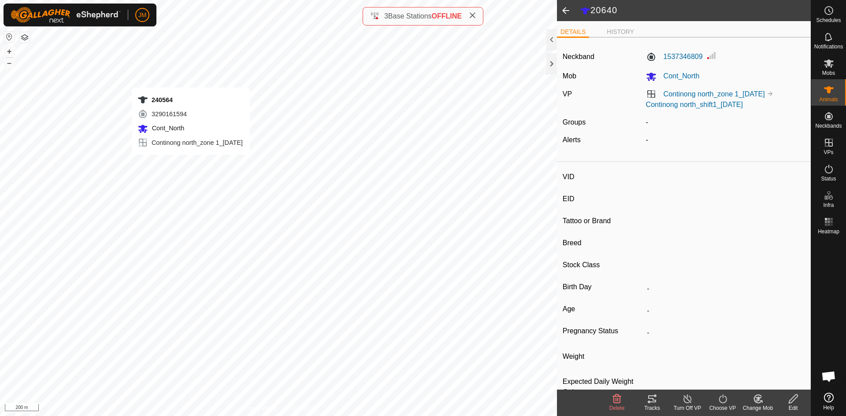
type input "-"
type input "220667"
type input "-"
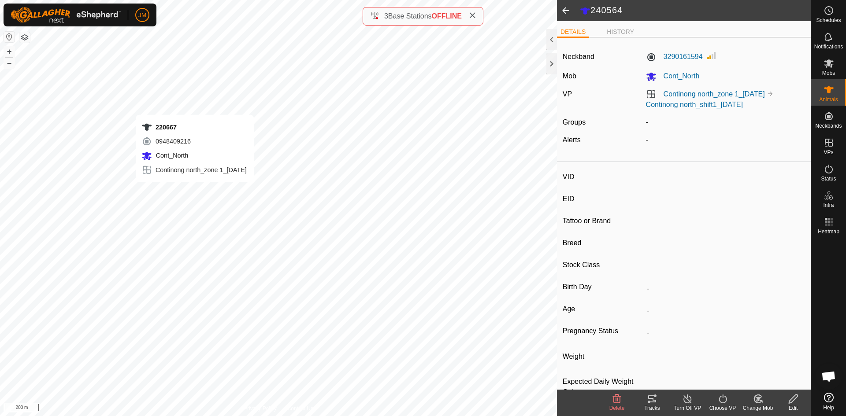
type input "-"
click at [685, 103] on link "Continong north_shift1_[DATE]" at bounding box center [694, 104] width 97 height 7
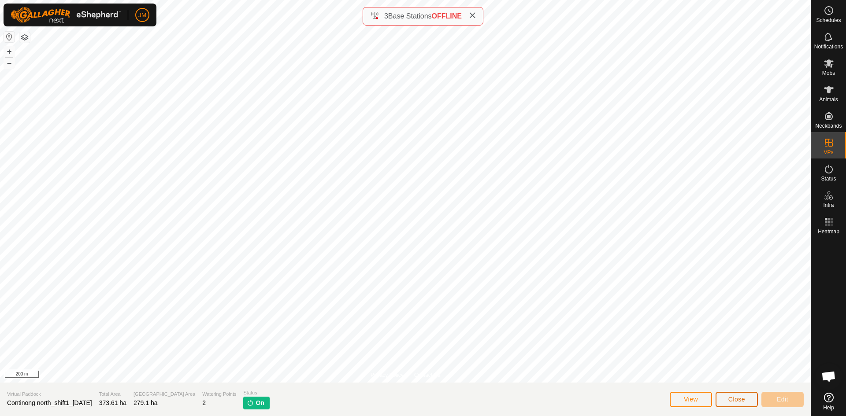
click at [736, 398] on span "Close" at bounding box center [736, 399] width 17 height 7
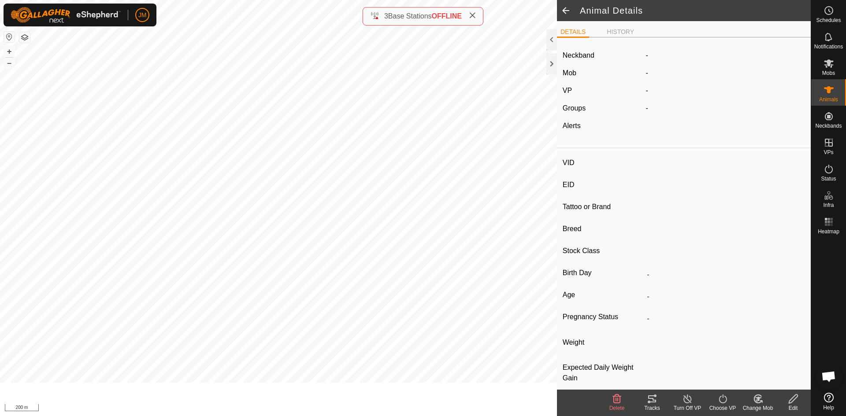
type input "220667"
type input "-"
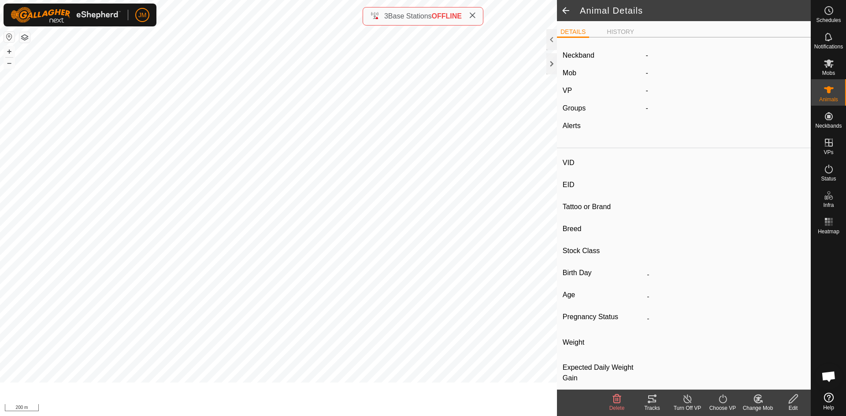
type input "-"
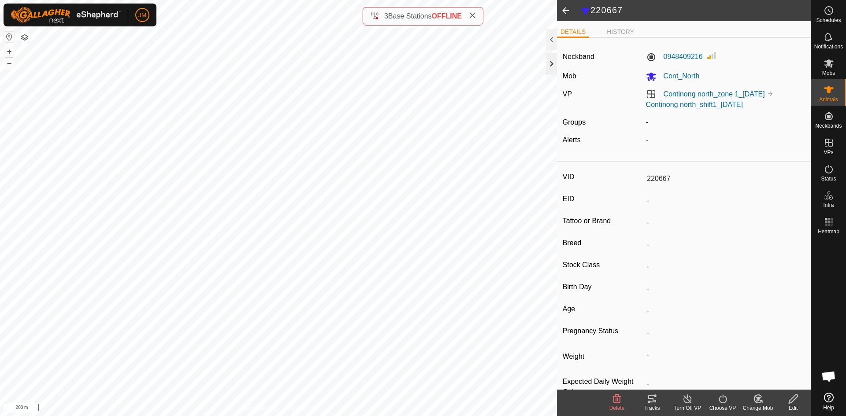
click at [549, 66] on div at bounding box center [551, 63] width 11 height 21
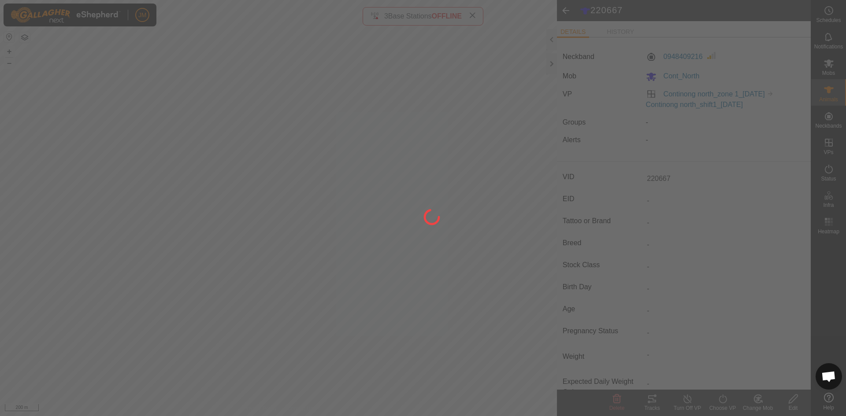
click at [552, 65] on div at bounding box center [423, 208] width 846 height 416
click at [551, 64] on div at bounding box center [423, 208] width 846 height 416
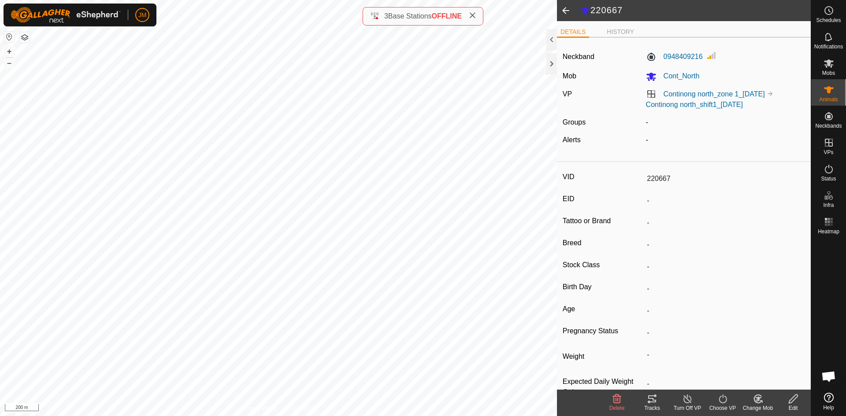
click at [551, 64] on div at bounding box center [551, 63] width 11 height 21
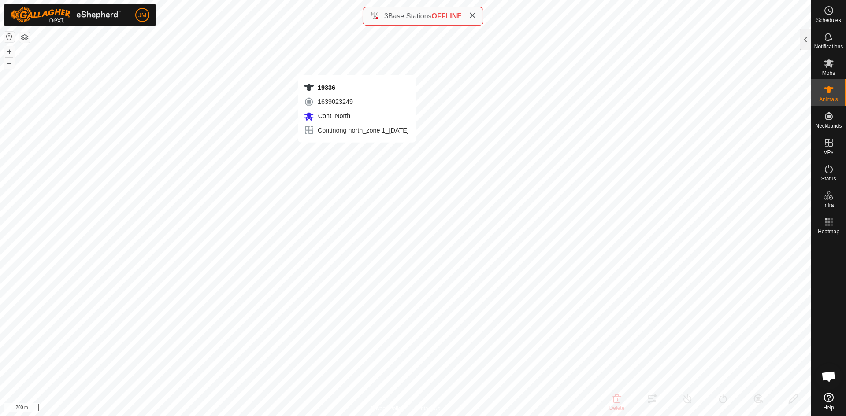
type input "19336"
type input "-"
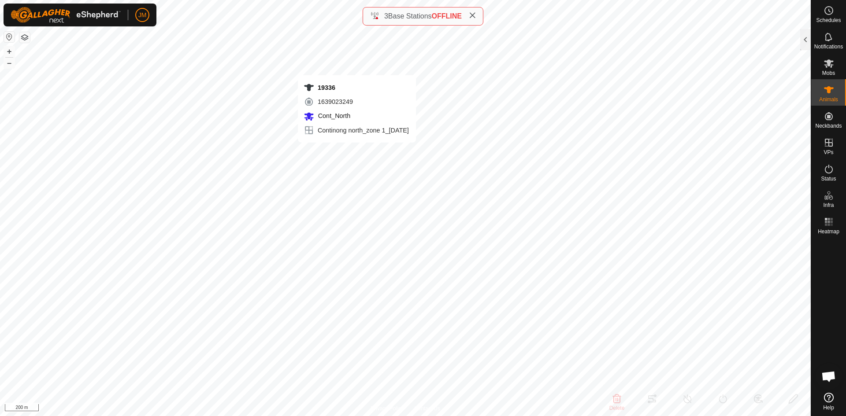
type input "-"
type input "Fitted19Jun85"
type input "-"
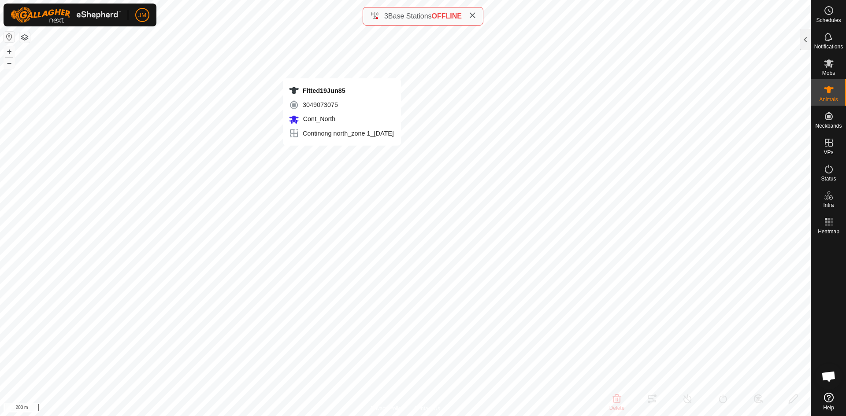
type input "-"
type input "18438"
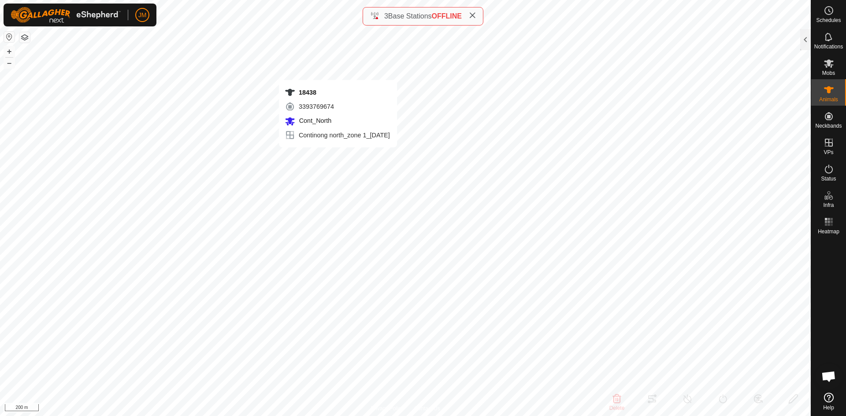
type input "-"
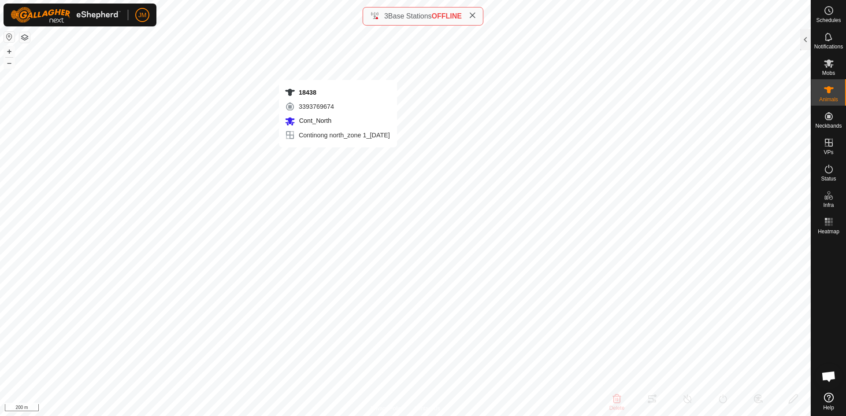
type input "-"
type input "Fitted19Jun85"
type input "-"
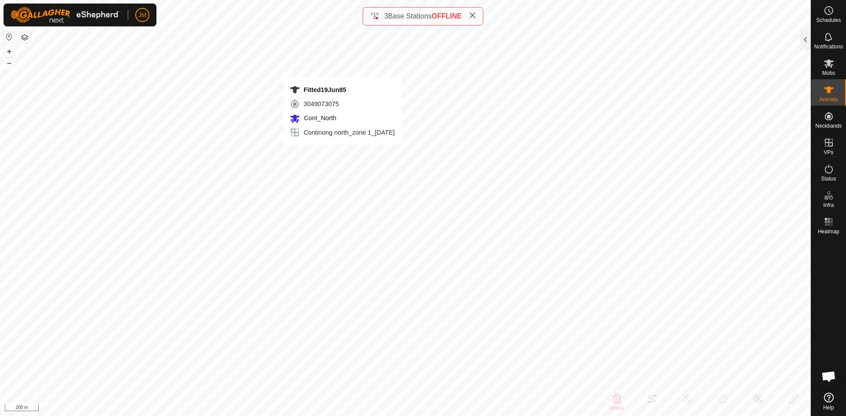
type input "-"
click at [475, 16] on icon at bounding box center [472, 15] width 7 height 7
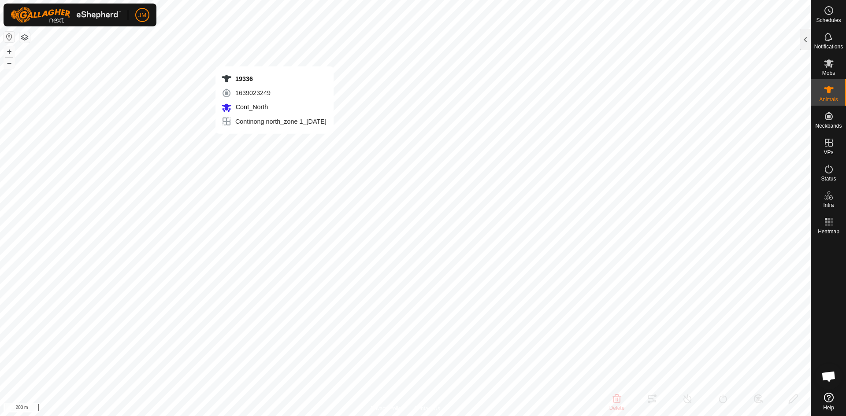
type input "19336"
type input "-"
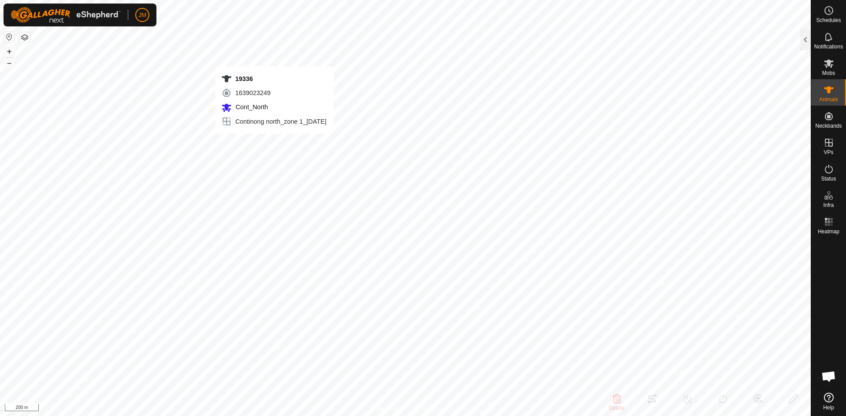
type input "-"
click at [806, 43] on div at bounding box center [805, 39] width 11 height 21
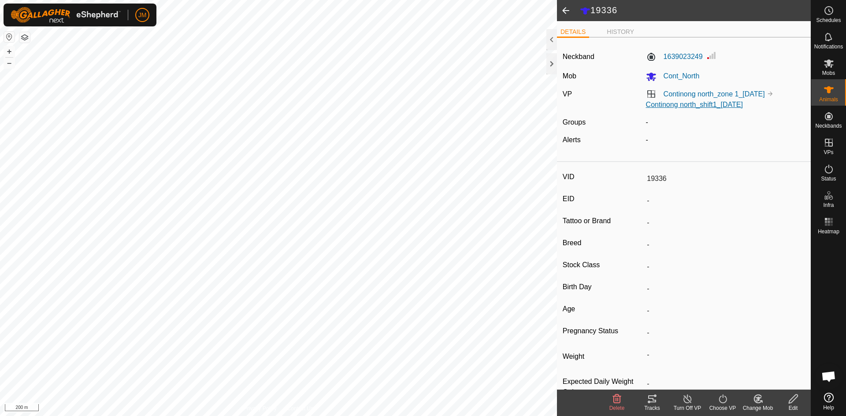
click at [699, 105] on link "Continong north_shift1_[DATE]" at bounding box center [694, 104] width 97 height 7
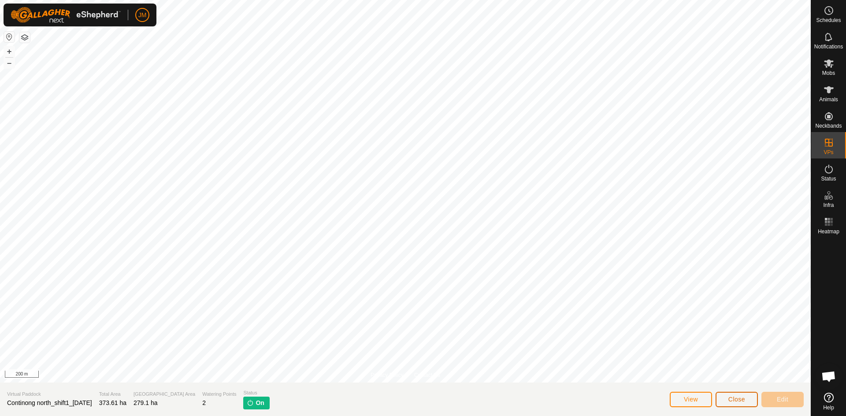
click at [738, 402] on span "Close" at bounding box center [736, 399] width 17 height 7
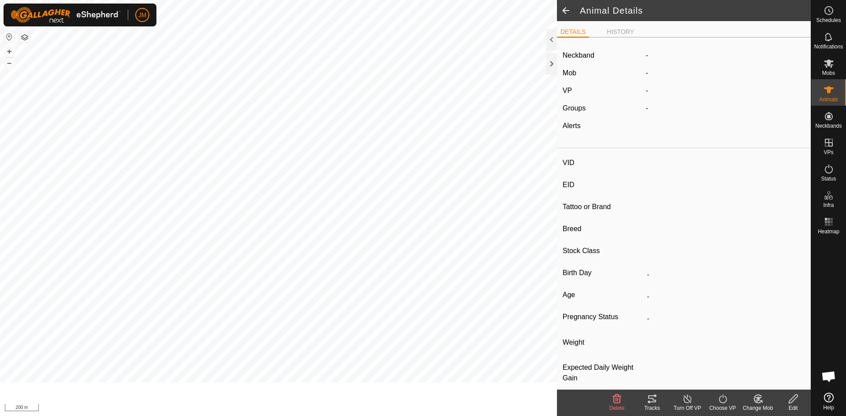
type input "19336"
type input "-"
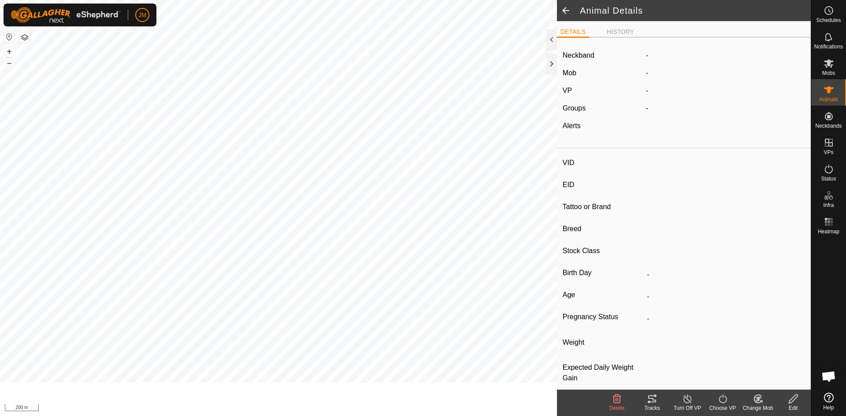
type input "-"
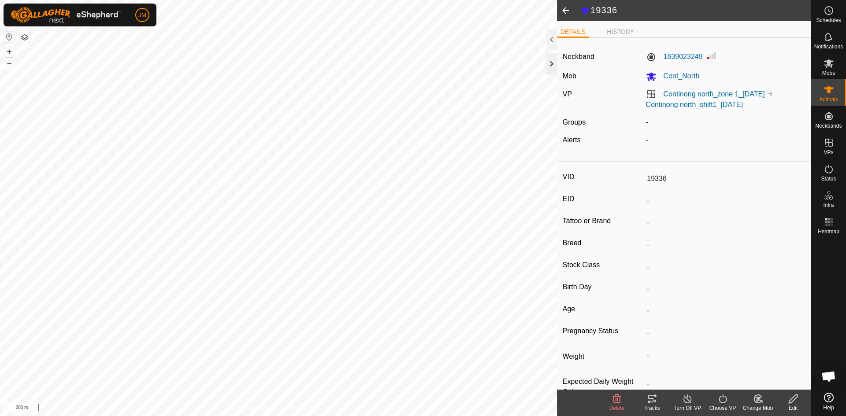
click at [549, 66] on div at bounding box center [551, 63] width 11 height 21
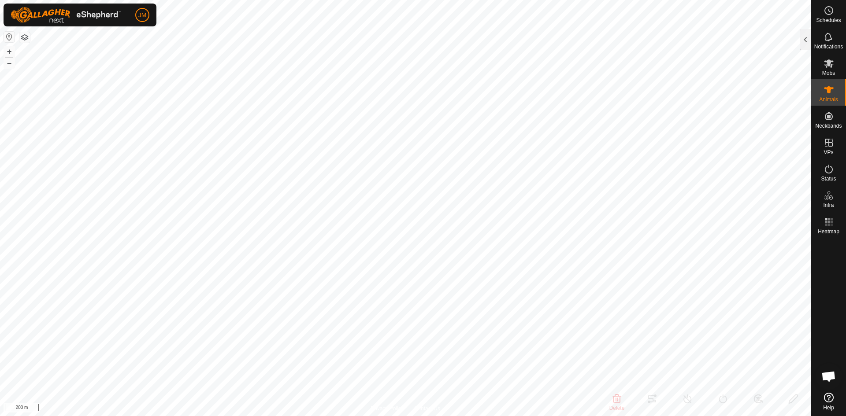
type input "18508"
type input "-"
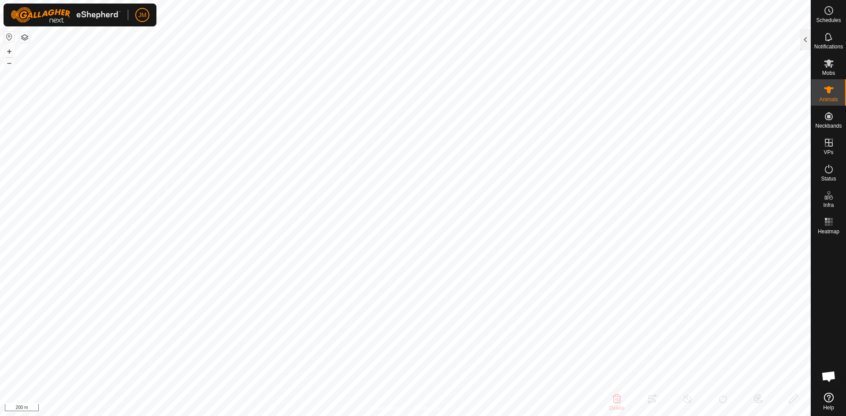
type input "0 kg"
type input "-"
type input "Fitted19Jun85"
type input "-"
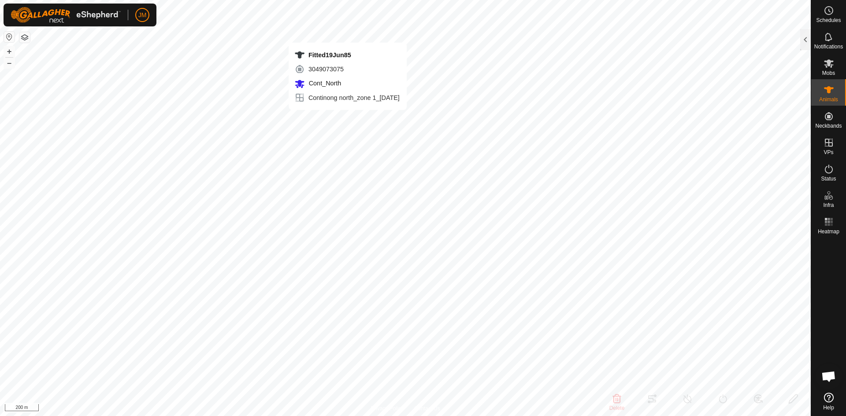
type input "-"
click at [829, 170] on icon at bounding box center [828, 169] width 11 height 11
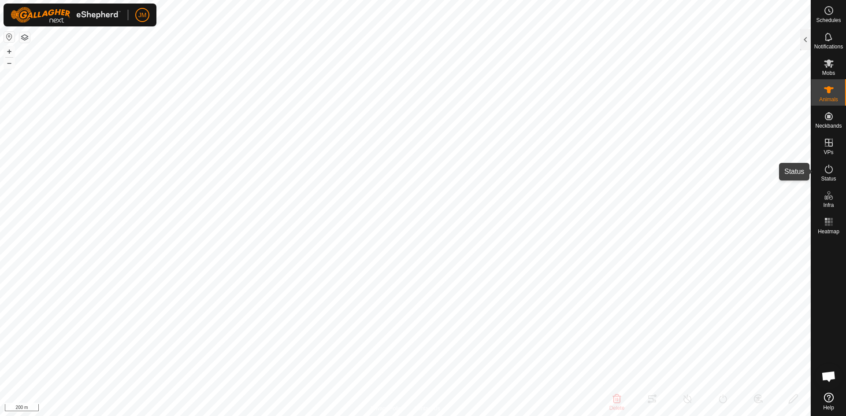
click at [829, 170] on icon at bounding box center [828, 169] width 11 height 11
click at [804, 41] on div at bounding box center [805, 39] width 11 height 21
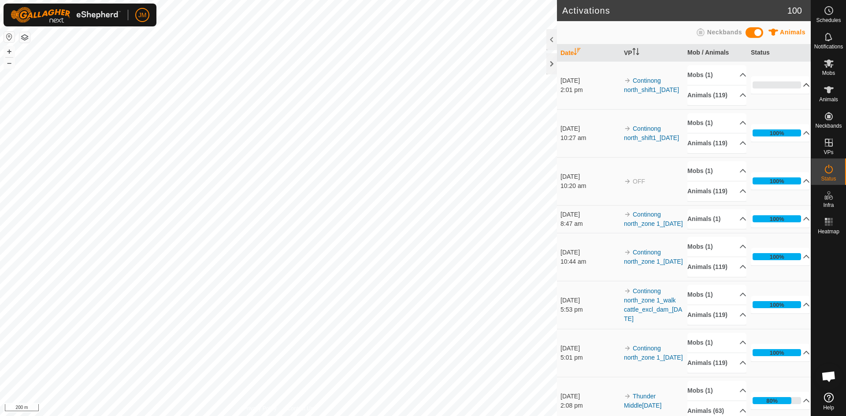
click at [802, 87] on icon at bounding box center [805, 84] width 7 height 7
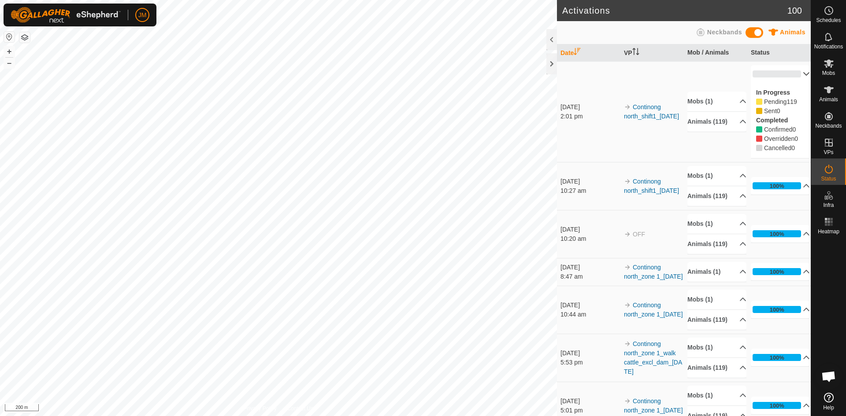
drag, startPoint x: 753, startPoint y: 92, endPoint x: 790, endPoint y: 151, distance: 69.1
click at [790, 151] on div "In Progress Pending 119 Sent 0 Completed Confirmed 0 Overridden 0 Cancelled 0" at bounding box center [779, 120] width 59 height 75
click at [791, 151] on span "0" at bounding box center [793, 147] width 4 height 7
click at [797, 74] on p-accordion-header "0%" at bounding box center [779, 74] width 59 height 18
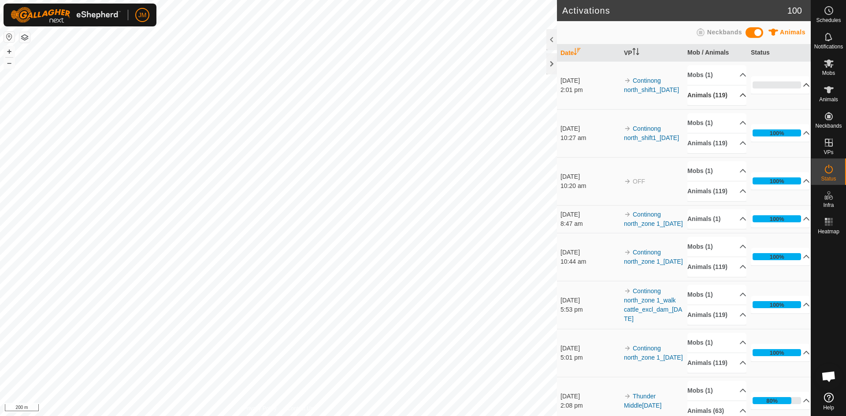
click at [730, 97] on p-accordion-header "Animals (119)" at bounding box center [716, 95] width 59 height 20
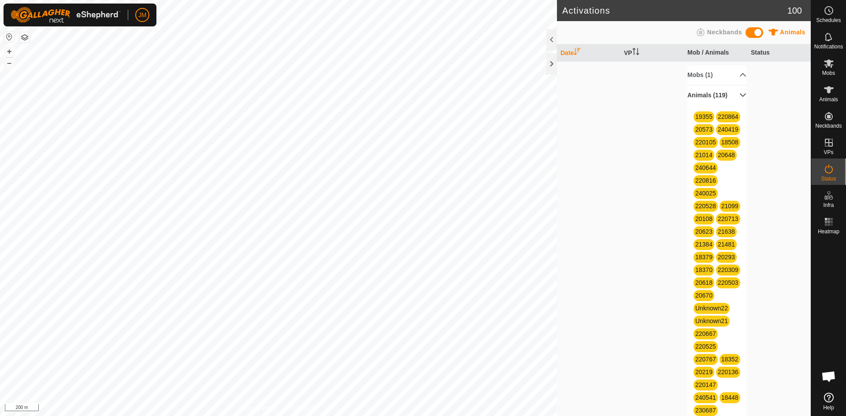
click at [730, 97] on p-accordion-header "Animals (119)" at bounding box center [716, 95] width 59 height 20
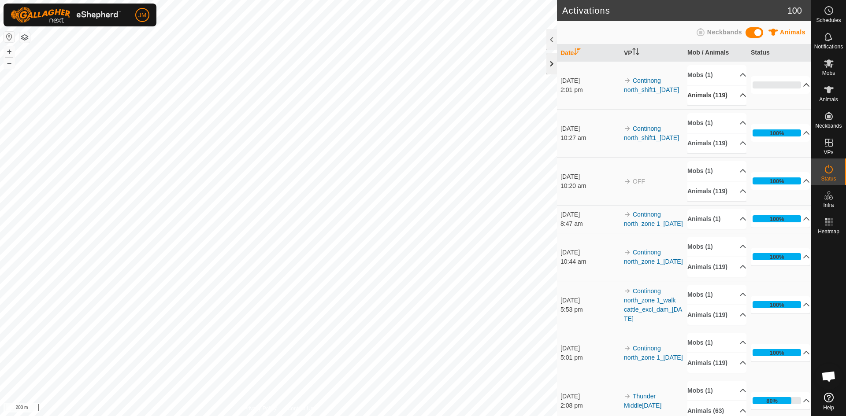
click at [551, 59] on div at bounding box center [551, 63] width 11 height 21
click at [733, 97] on p-accordion-header "Animals (119)" at bounding box center [716, 95] width 59 height 20
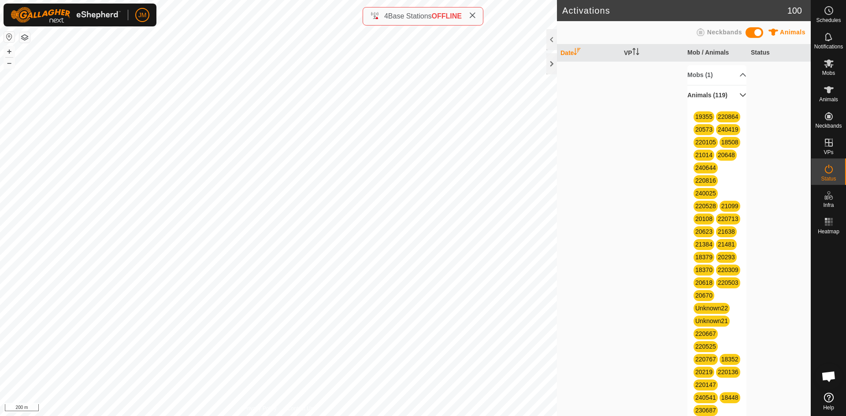
click at [733, 97] on p-accordion-header "Animals (119)" at bounding box center [716, 95] width 59 height 20
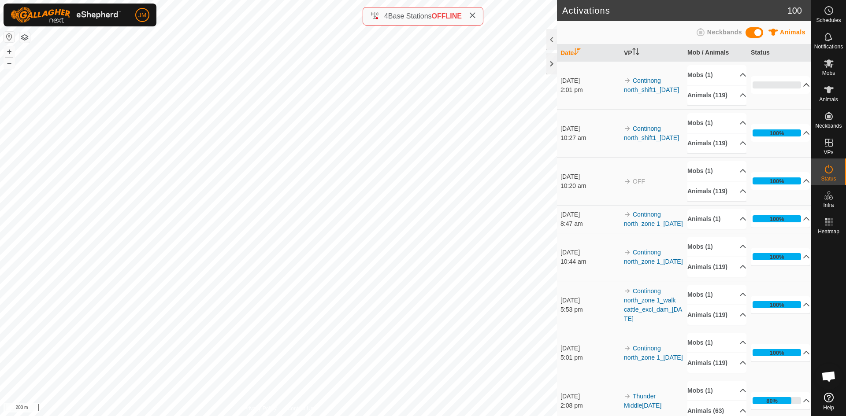
click at [792, 86] on p-accordion-header "0%" at bounding box center [779, 85] width 59 height 18
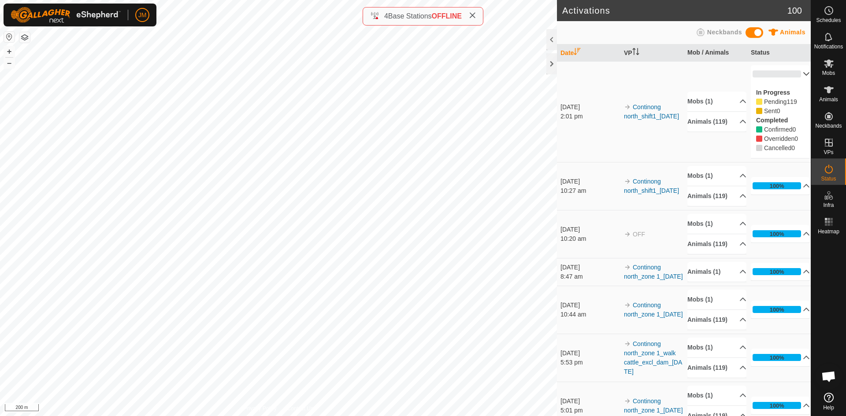
drag, startPoint x: 750, startPoint y: 90, endPoint x: 798, endPoint y: 145, distance: 73.7
click at [798, 145] on div "In Progress Pending 119 Sent 0 Completed Confirmed 0 Overridden 0 Cancelled 0" at bounding box center [779, 120] width 59 height 75
click at [796, 74] on p-accordion-header "0%" at bounding box center [779, 74] width 59 height 18
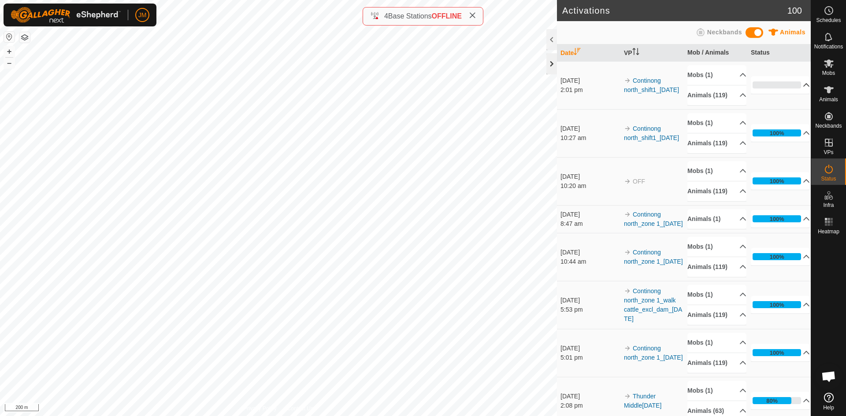
click at [550, 69] on div at bounding box center [551, 63] width 11 height 21
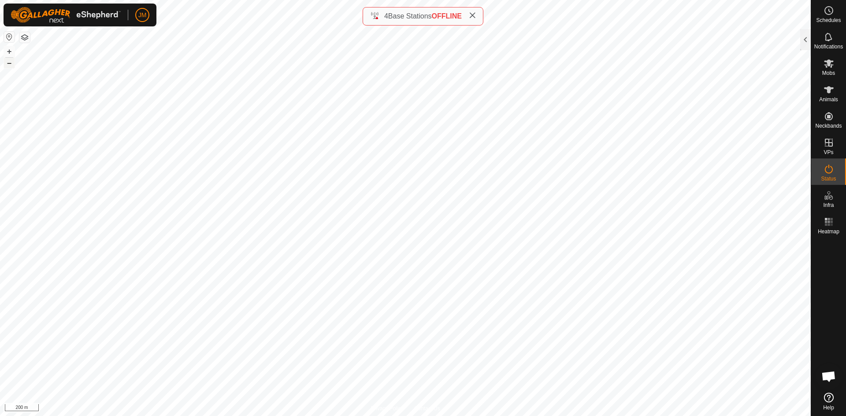
click at [9, 63] on button "–" at bounding box center [9, 63] width 11 height 11
click at [7, 48] on button "+" at bounding box center [9, 51] width 11 height 11
click at [12, 66] on button "–" at bounding box center [9, 63] width 11 height 11
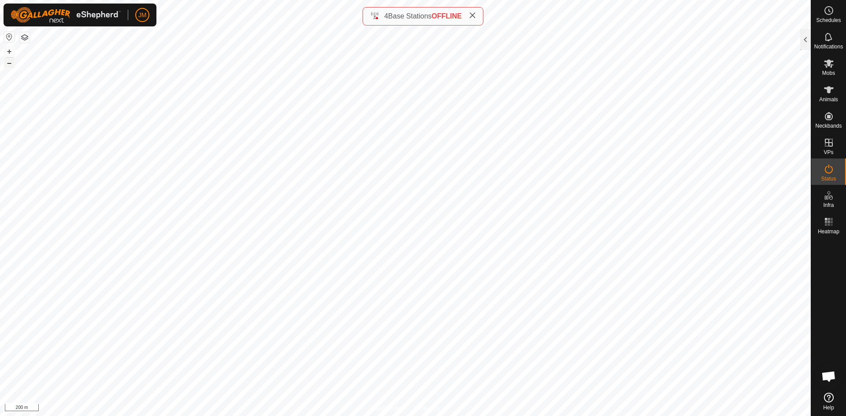
click at [12, 66] on button "–" at bounding box center [9, 63] width 11 height 11
type input "18813"
type input "-"
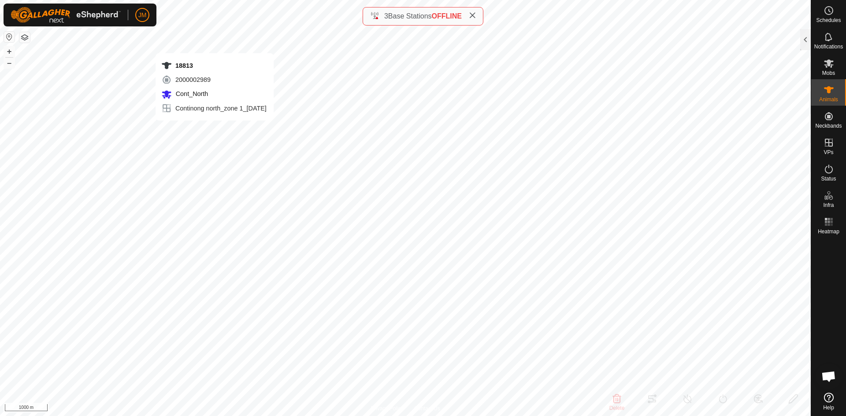
type input "-"
click at [8, 53] on button "+" at bounding box center [9, 51] width 11 height 11
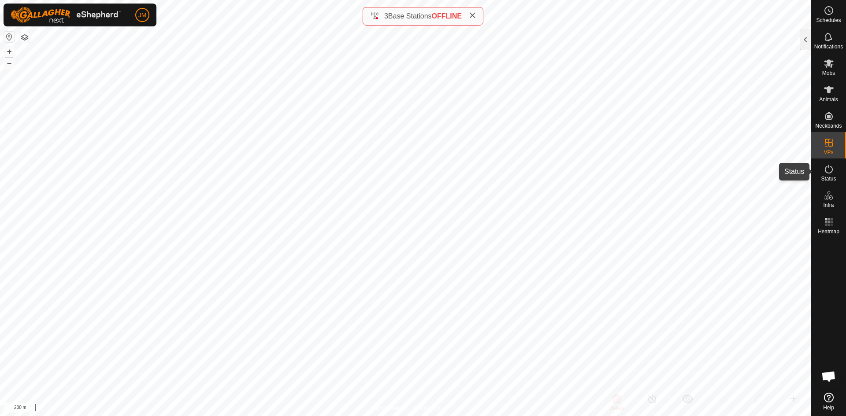
click at [826, 173] on icon at bounding box center [828, 169] width 11 height 11
drag, startPoint x: 803, startPoint y: 43, endPoint x: 809, endPoint y: 41, distance: 6.1
click at [809, 41] on div at bounding box center [805, 39] width 11 height 21
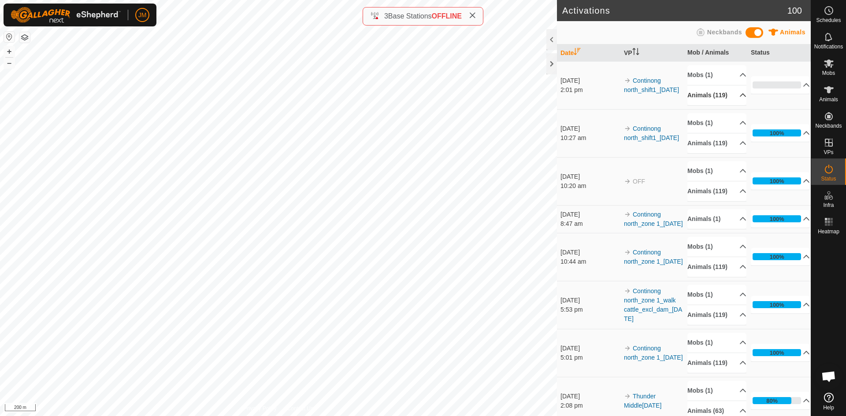
click at [732, 92] on p-accordion-header "Animals (119)" at bounding box center [716, 95] width 59 height 20
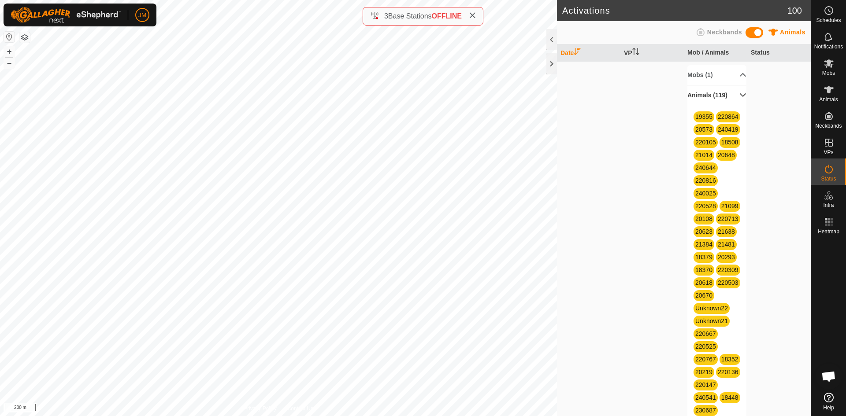
click at [737, 93] on p-accordion-header "Animals (119)" at bounding box center [716, 95] width 59 height 20
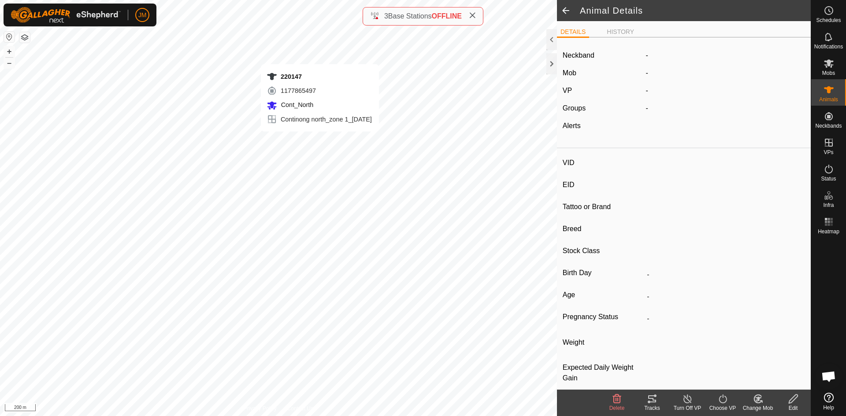
type input "220147"
type input "-"
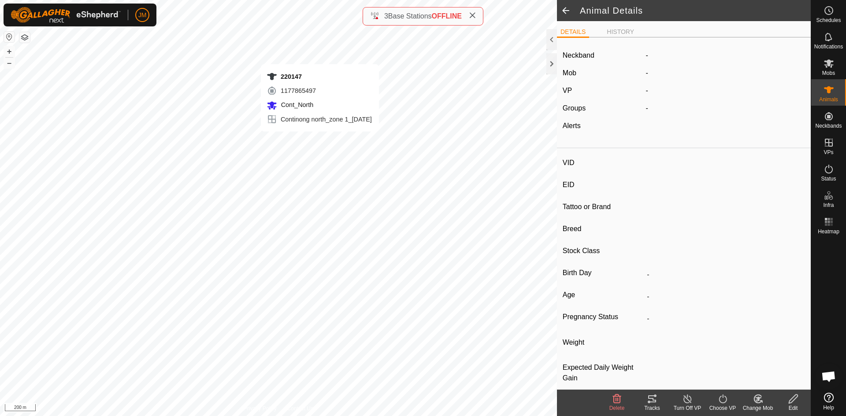
type input "-"
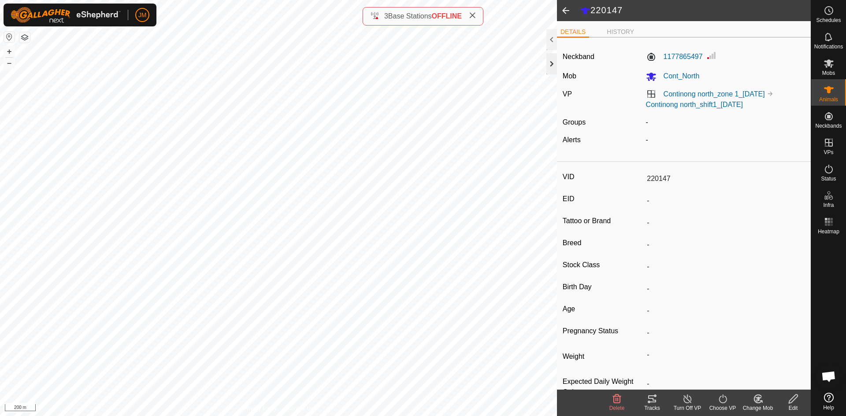
drag, startPoint x: 549, startPoint y: 70, endPoint x: 552, endPoint y: 64, distance: 5.9
click at [552, 64] on div at bounding box center [551, 63] width 11 height 21
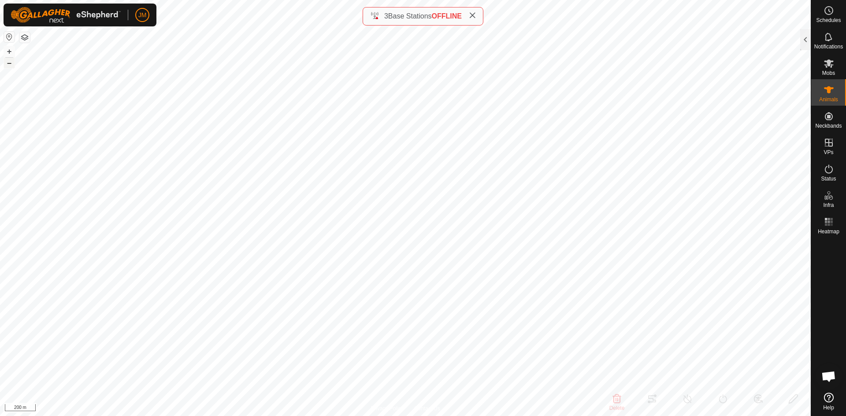
click at [11, 62] on button "–" at bounding box center [9, 63] width 11 height 11
